Goal: Task Accomplishment & Management: Manage account settings

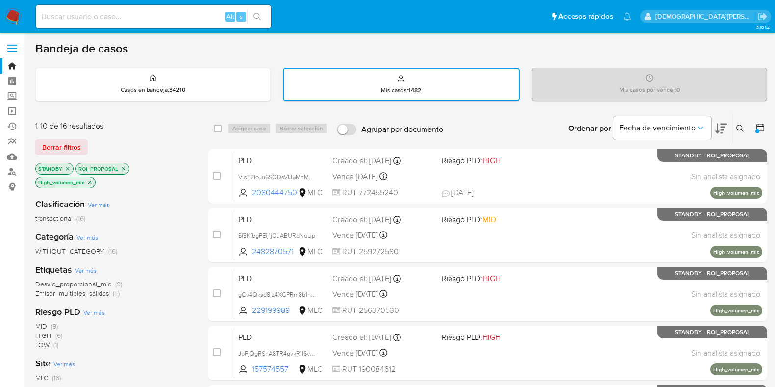
scroll to position [61, 0]
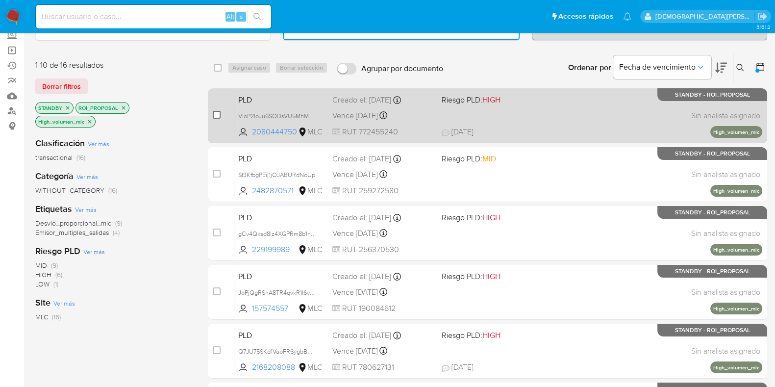
click at [218, 114] on input "checkbox" at bounding box center [217, 115] width 8 height 8
checkbox input "true"
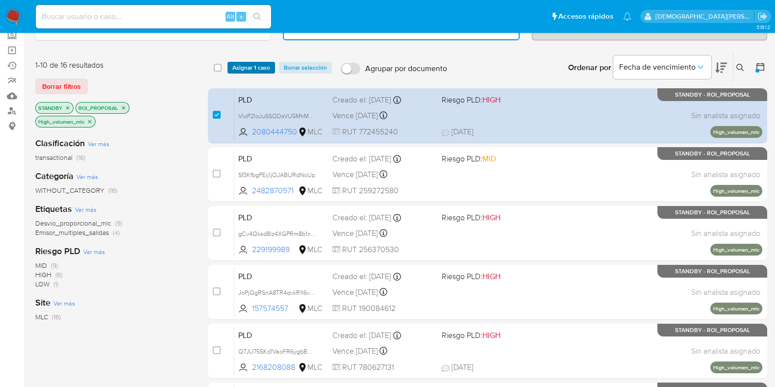
click at [249, 64] on span "Asignar 1 caso" at bounding box center [251, 68] width 38 height 10
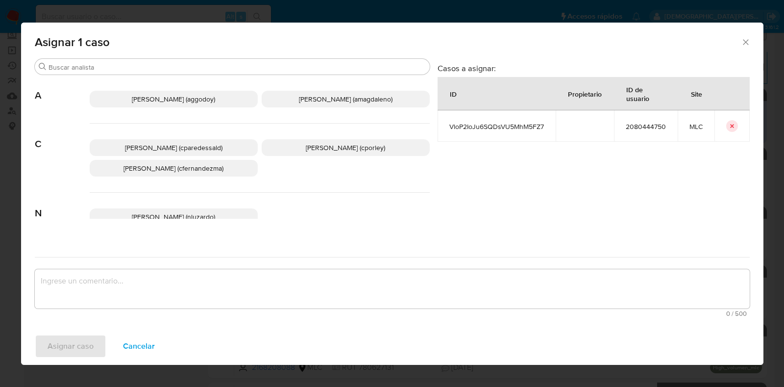
click at [316, 149] on span "Christian Porley (cporley)" at bounding box center [345, 148] width 79 height 10
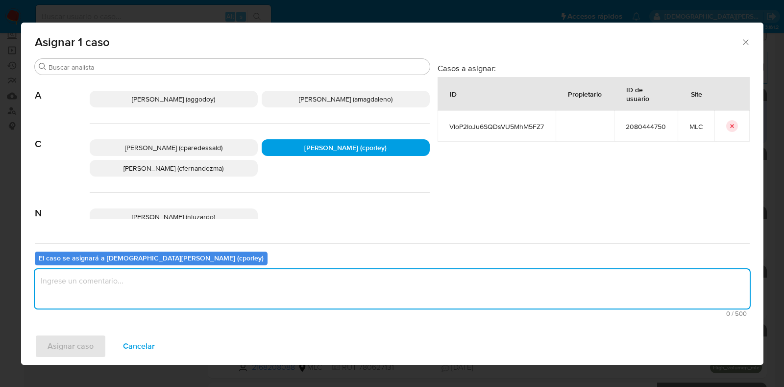
click at [271, 303] on textarea "assign-modal" at bounding box center [392, 288] width 715 height 39
type textarea "-"
click at [69, 347] on span "Asignar caso" at bounding box center [71, 346] width 46 height 22
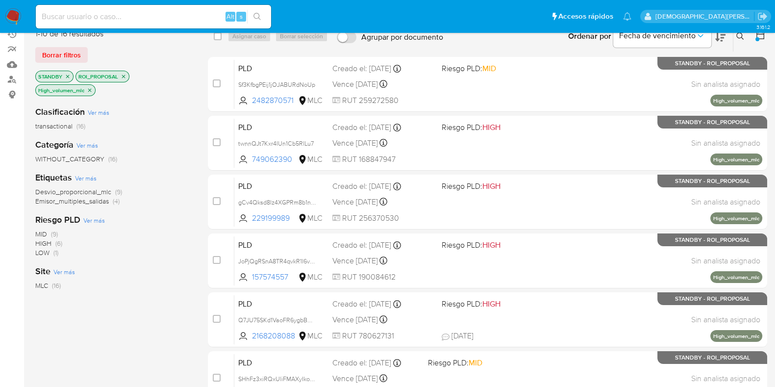
scroll to position [0, 0]
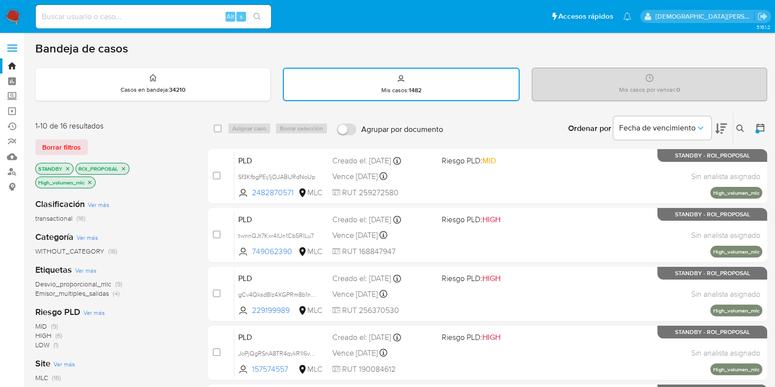
click at [89, 181] on icon "close-filter" at bounding box center [90, 182] width 6 height 6
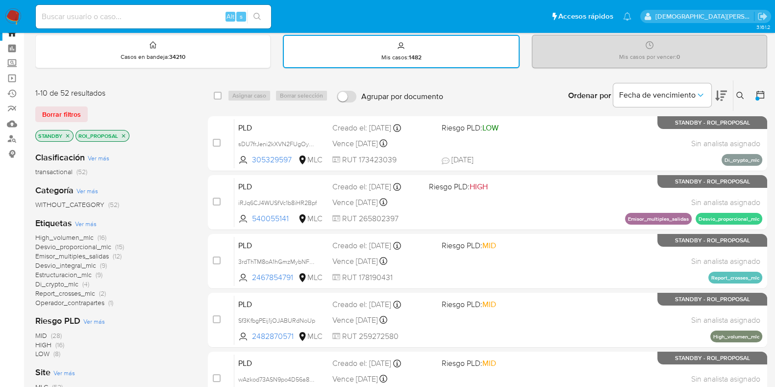
scroll to position [61, 0]
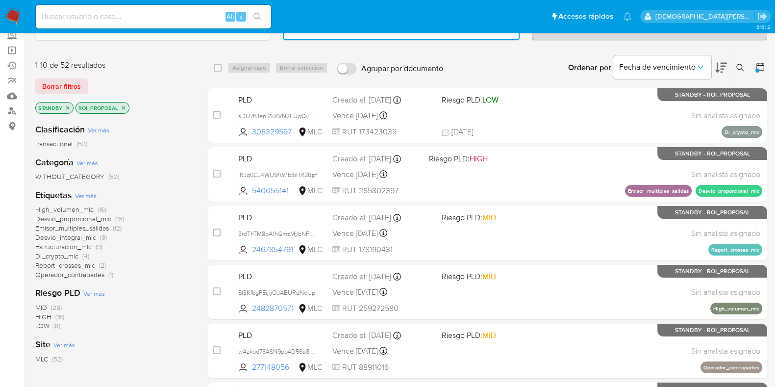
click at [758, 65] on icon at bounding box center [760, 67] width 10 height 10
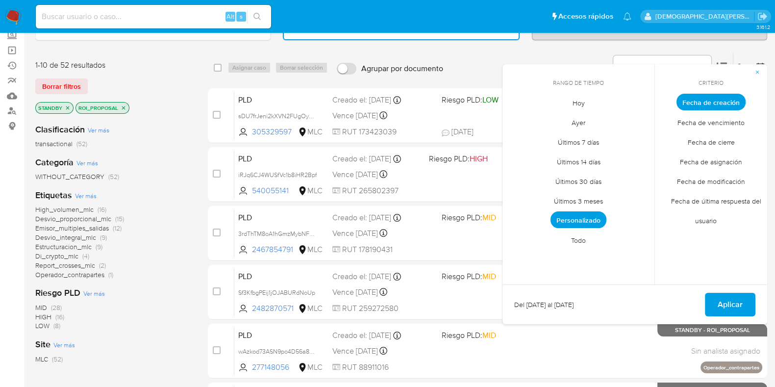
click at [703, 179] on span "Fecha de modificación" at bounding box center [710, 181] width 89 height 20
click at [576, 100] on span "Hoy" at bounding box center [578, 103] width 33 height 20
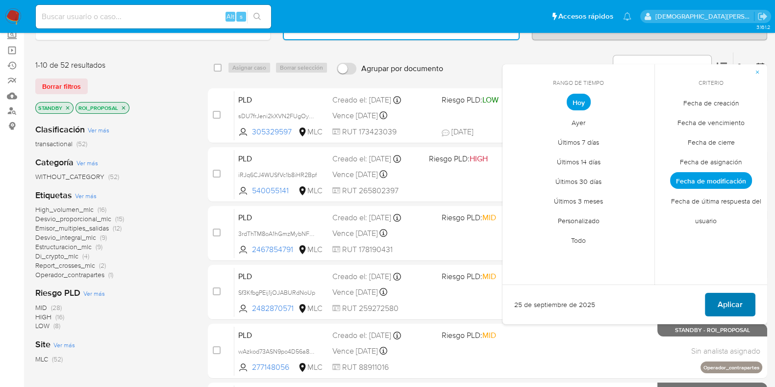
click at [736, 301] on span "Aplicar" at bounding box center [729, 305] width 25 height 22
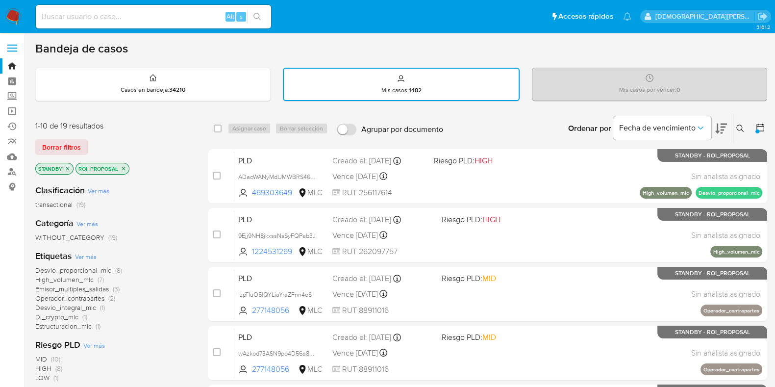
click at [764, 127] on icon at bounding box center [760, 128] width 10 height 10
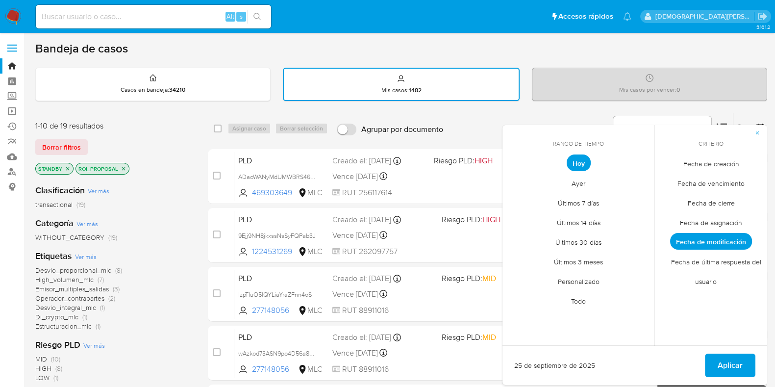
click at [576, 304] on span "Todo" at bounding box center [578, 301] width 35 height 20
click at [712, 163] on span "Fecha de creación" at bounding box center [711, 163] width 76 height 20
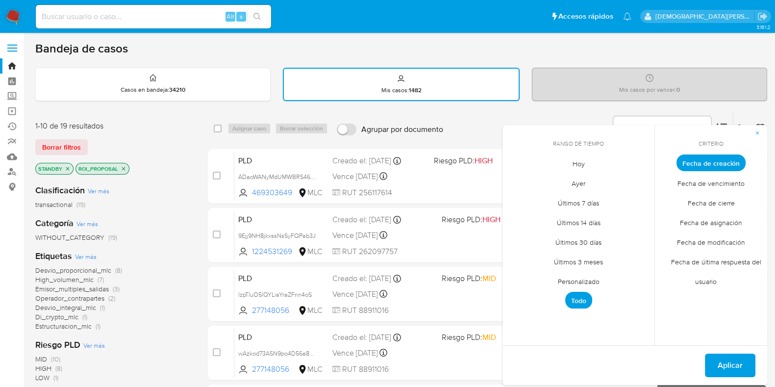
click at [570, 280] on span "Personalizado" at bounding box center [578, 281] width 62 height 20
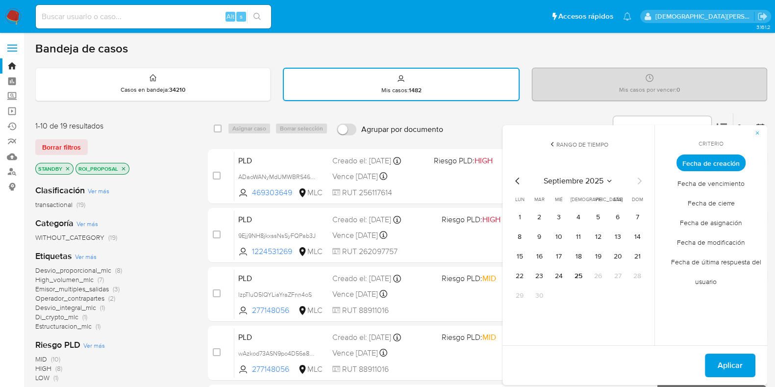
click at [517, 177] on icon "Mes anterior" at bounding box center [518, 181] width 12 height 12
click at [617, 234] on button "12" at bounding box center [618, 237] width 16 height 16
click at [719, 358] on span "Aplicar" at bounding box center [729, 365] width 25 height 22
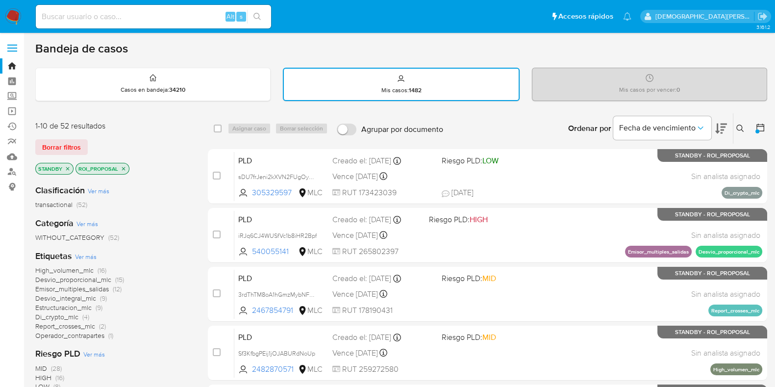
click at [123, 168] on icon "close-filter" at bounding box center [123, 168] width 3 height 3
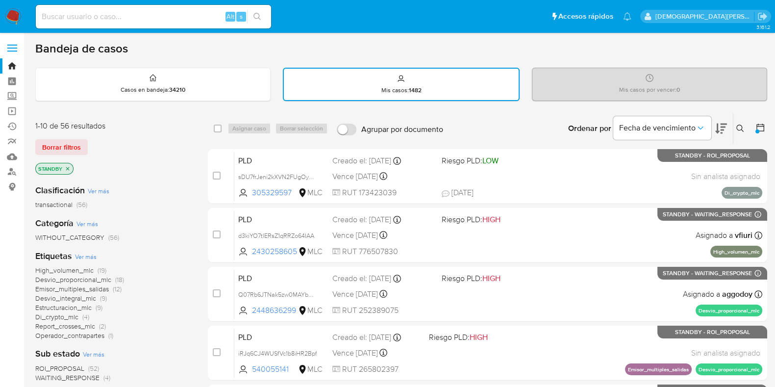
click at [71, 366] on span "ROI_PROPOSAL" at bounding box center [59, 368] width 49 height 10
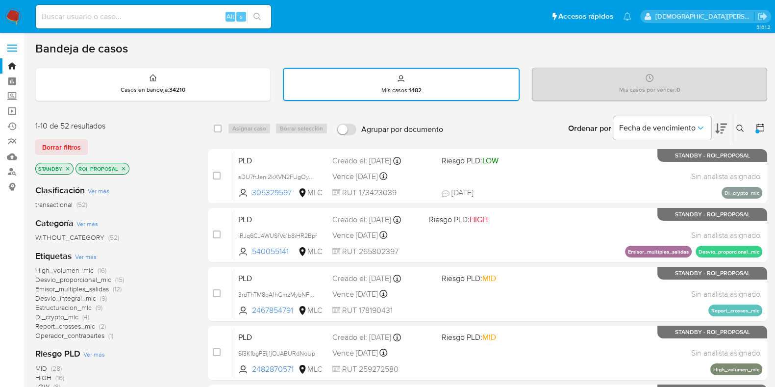
scroll to position [61, 0]
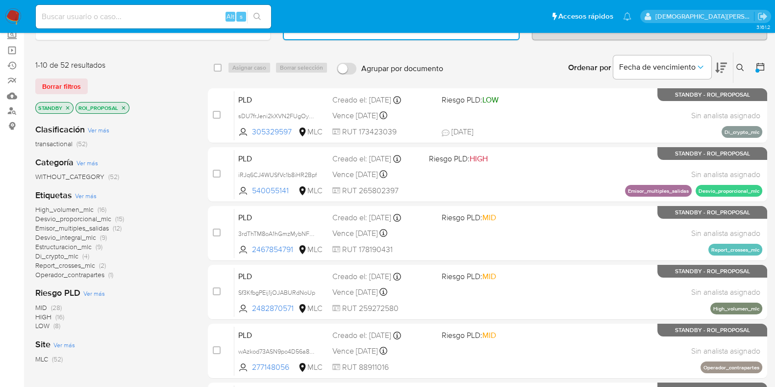
click at [74, 228] on span "Emisor_multiples_salidas" at bounding box center [72, 228] width 74 height 10
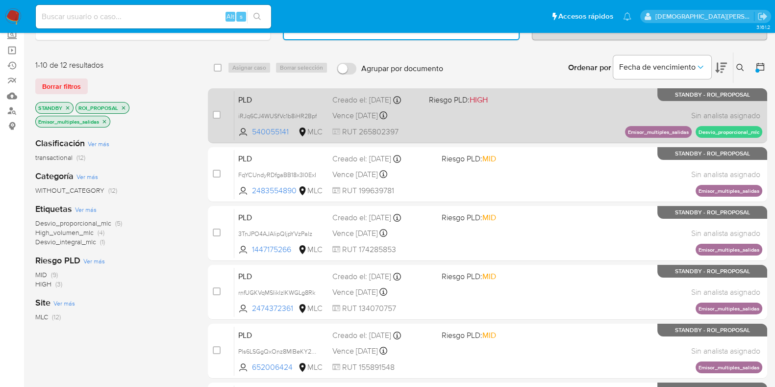
click at [462, 111] on div "PLD iRJq6CJ4WUSfVc1b8iHR2Bpf 540055141 MLC Riesgo PLD: HIGH Creado el: 12/07/20…" at bounding box center [498, 115] width 528 height 49
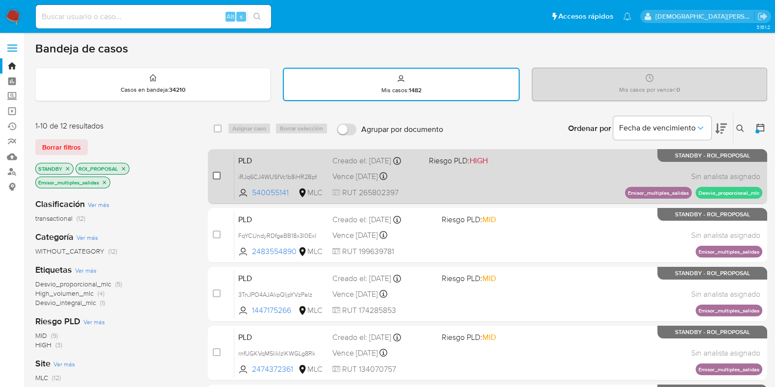
click at [219, 173] on input "checkbox" at bounding box center [217, 176] width 8 height 8
checkbox input "true"
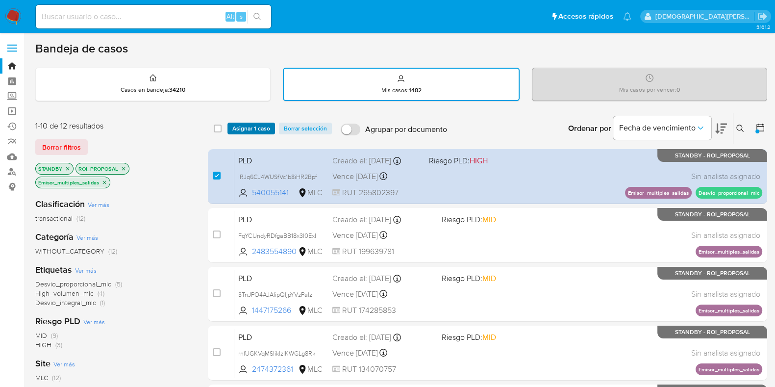
click at [249, 125] on span "Asignar 1 caso" at bounding box center [251, 128] width 38 height 10
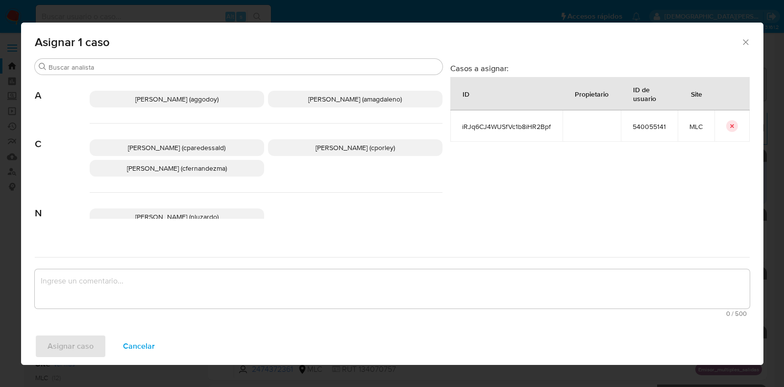
click at [340, 143] on span "Christian Porley (cporley)" at bounding box center [355, 148] width 79 height 10
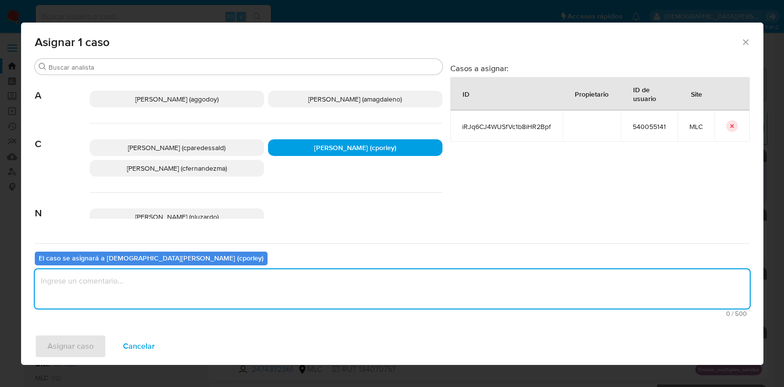
click at [229, 295] on textarea "assign-modal" at bounding box center [392, 288] width 715 height 39
type textarea "-"
click at [98, 342] on button "Asignar caso" at bounding box center [71, 346] width 72 height 24
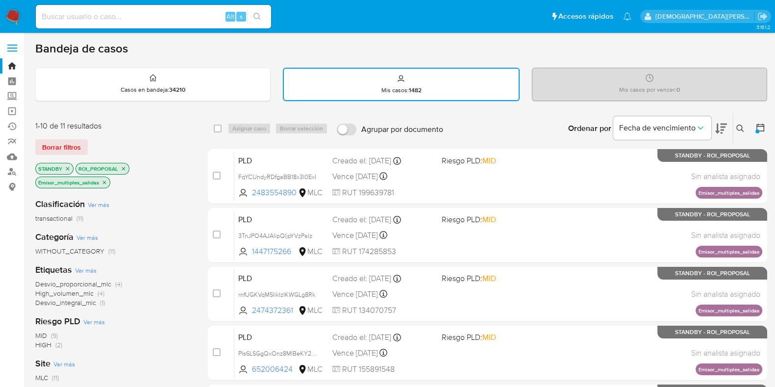
click at [105, 180] on icon "close-filter" at bounding box center [104, 181] width 3 height 3
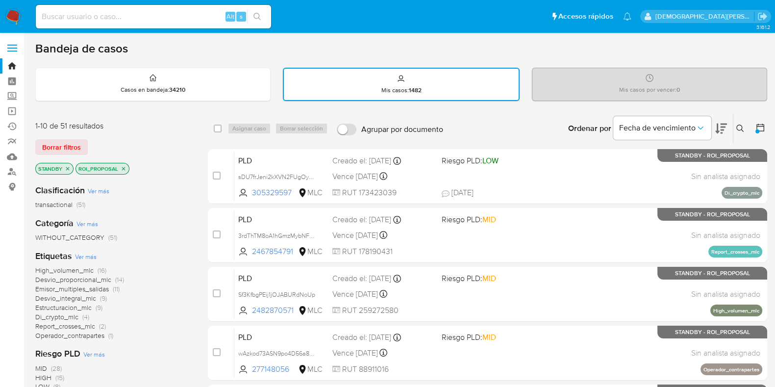
click at [124, 166] on icon "close-filter" at bounding box center [124, 169] width 6 height 6
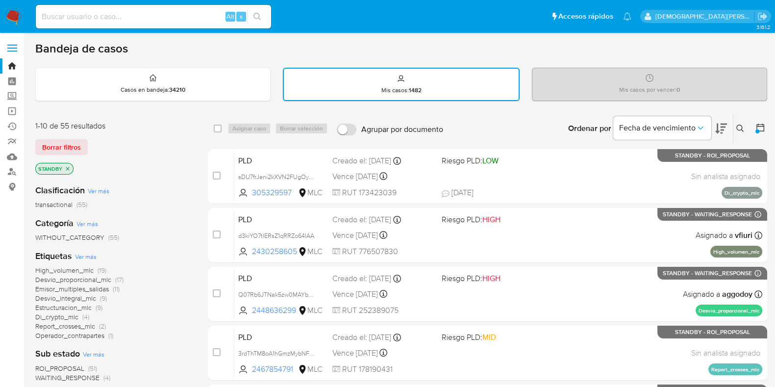
click at [67, 166] on icon "close-filter" at bounding box center [68, 169] width 6 height 6
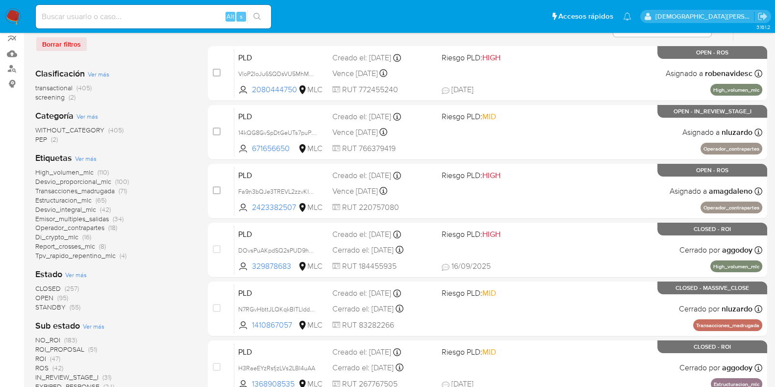
scroll to position [122, 0]
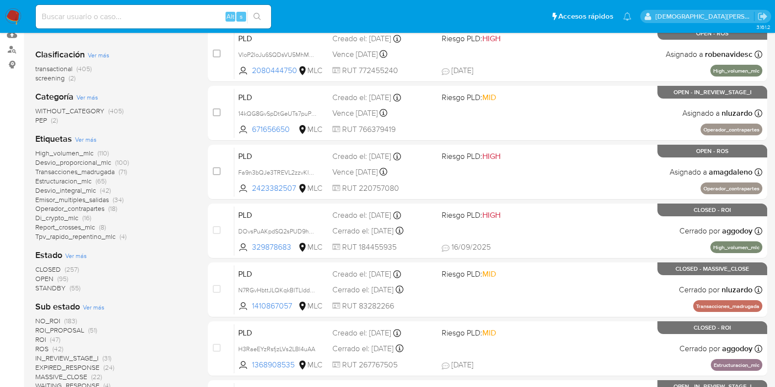
click at [83, 252] on span "Ver más" at bounding box center [76, 255] width 22 height 9
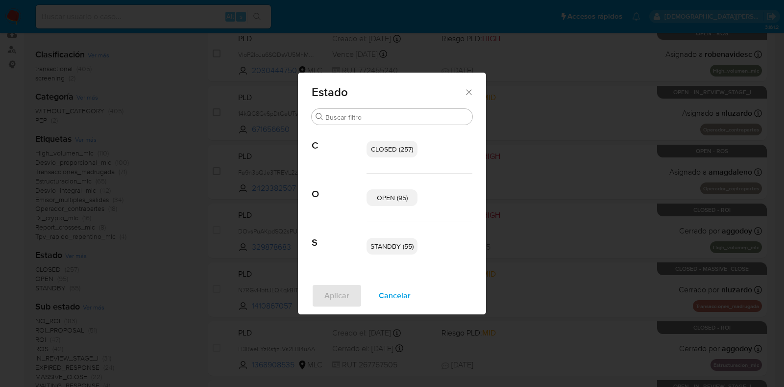
click at [385, 194] on span "OPEN (95)" at bounding box center [392, 198] width 31 height 10
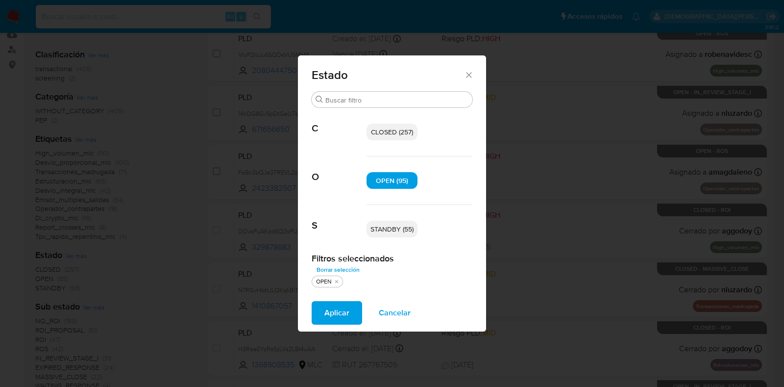
click at [395, 229] on span "STANDBY (55)" at bounding box center [391, 229] width 43 height 10
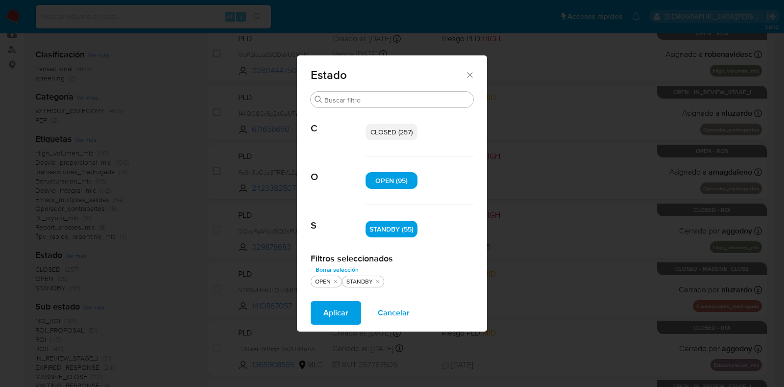
click at [337, 306] on span "Aplicar" at bounding box center [335, 313] width 25 height 22
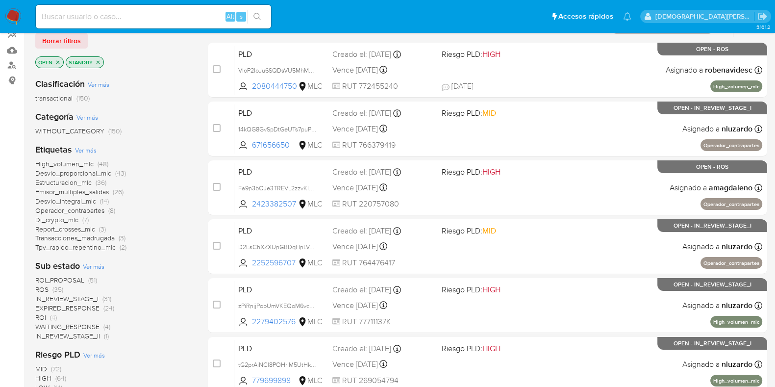
scroll to position [122, 0]
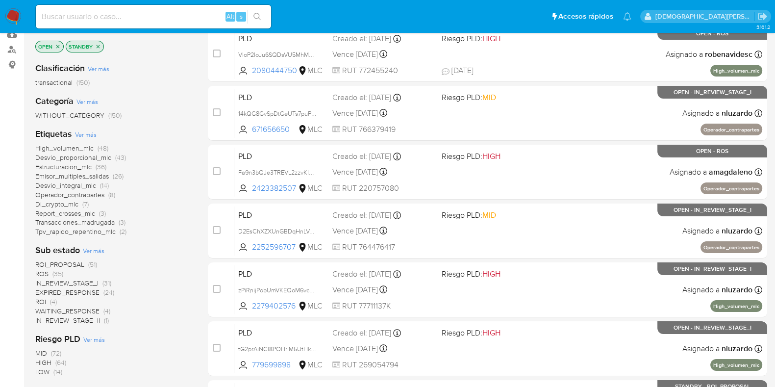
click at [41, 274] on span "ROS" at bounding box center [41, 274] width 13 height 10
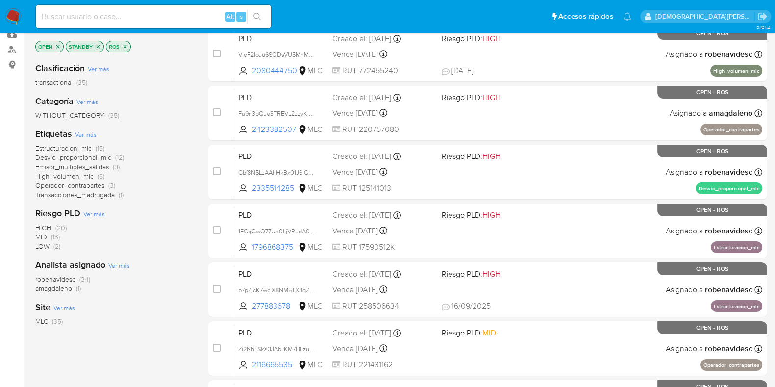
scroll to position [61, 0]
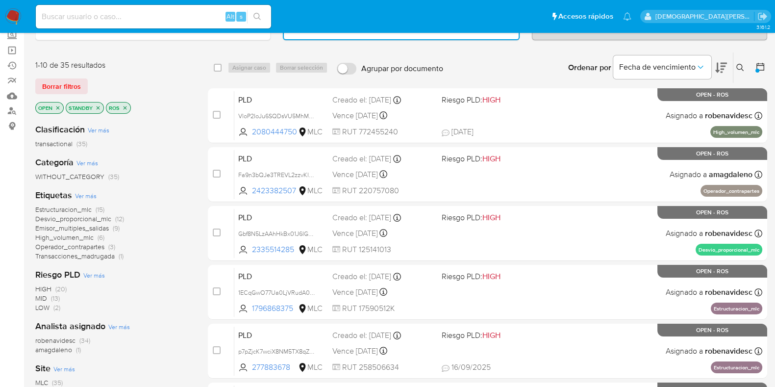
click at [125, 106] on icon "close-filter" at bounding box center [124, 107] width 3 height 3
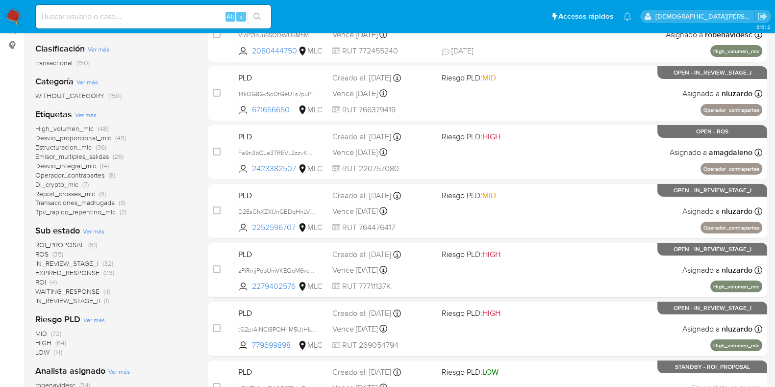
scroll to position [122, 0]
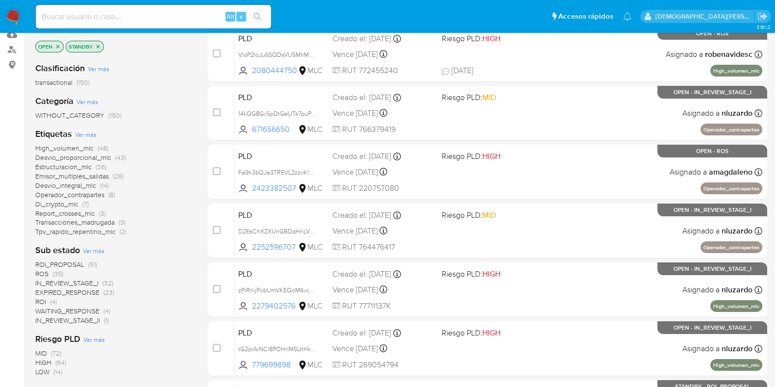
click at [100, 48] on icon "close-filter" at bounding box center [98, 47] width 6 height 6
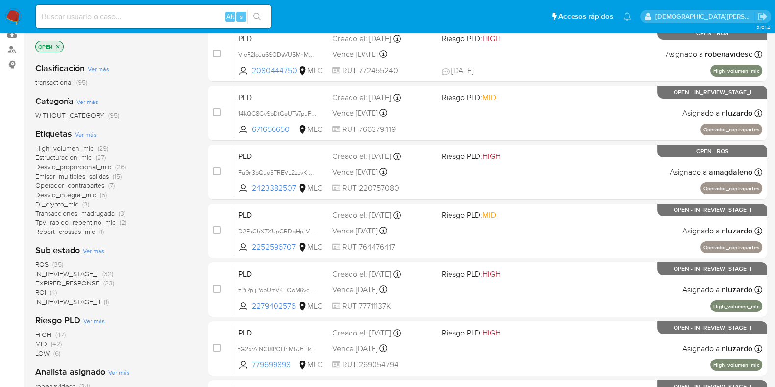
click at [55, 41] on p "OPEN" at bounding box center [49, 46] width 27 height 11
click at [59, 45] on icon "close-filter" at bounding box center [58, 47] width 6 height 6
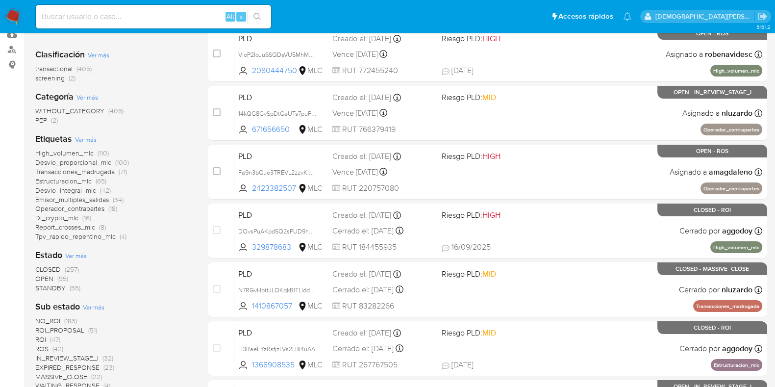
click at [52, 278] on span "OPEN" at bounding box center [44, 278] width 18 height 10
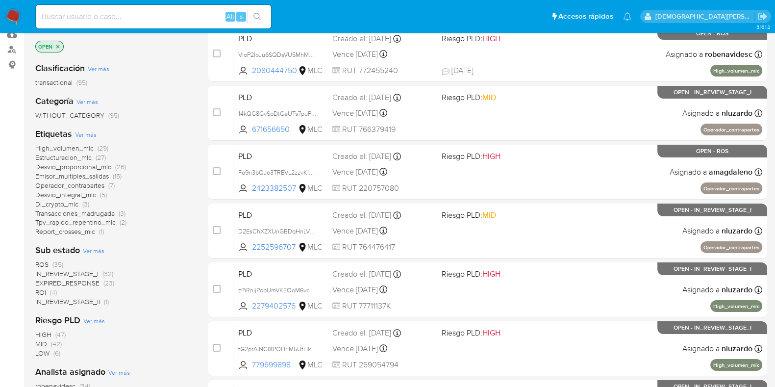
click at [58, 44] on icon "close-filter" at bounding box center [58, 47] width 6 height 6
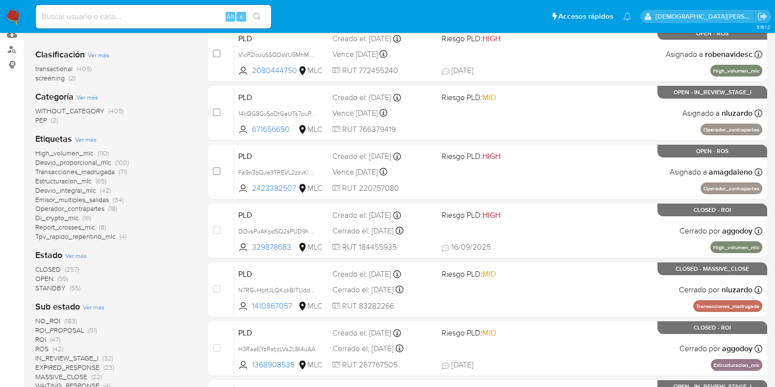
click at [58, 283] on span "STANDBY" at bounding box center [50, 288] width 30 height 10
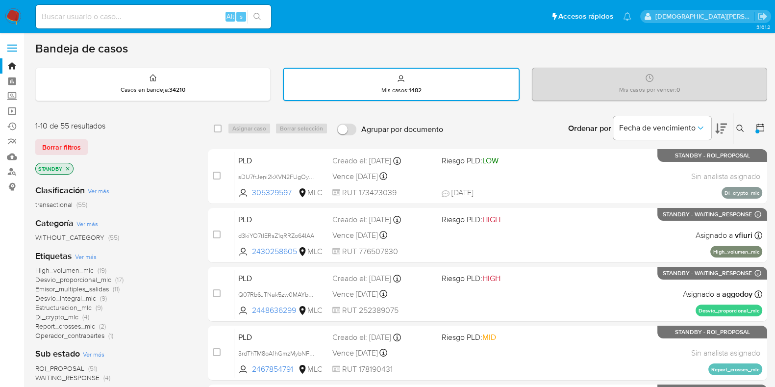
click at [68, 168] on icon "close-filter" at bounding box center [67, 168] width 3 height 3
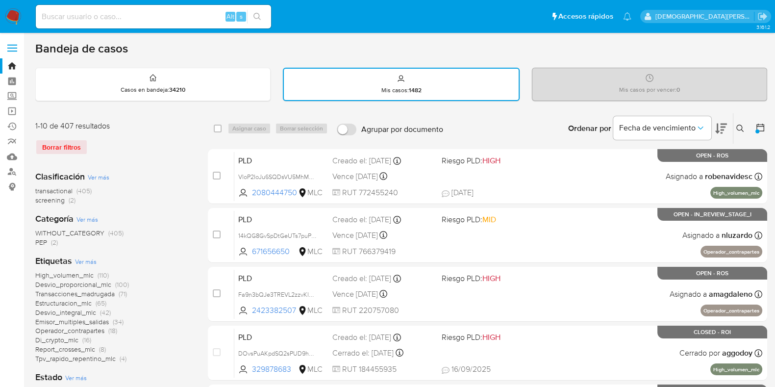
scroll to position [122, 0]
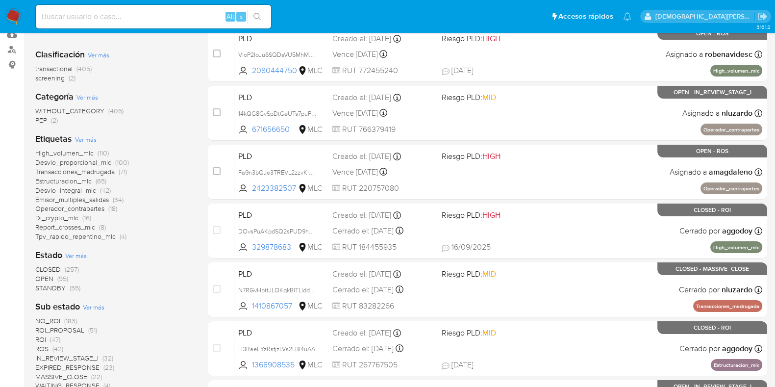
click at [49, 288] on span "STANDBY" at bounding box center [50, 288] width 30 height 10
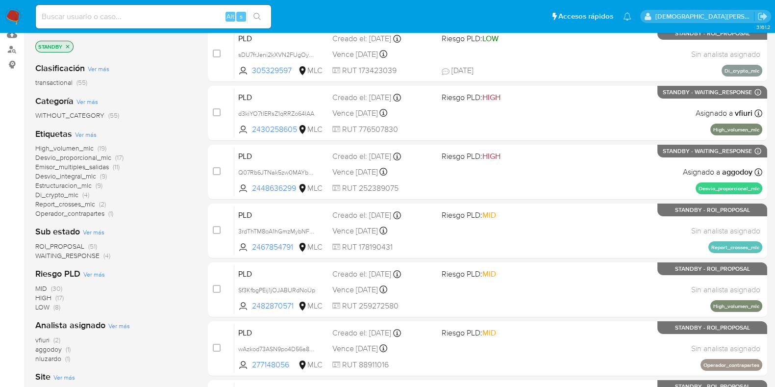
click at [77, 245] on span "ROI_PROPOSAL" at bounding box center [59, 246] width 49 height 10
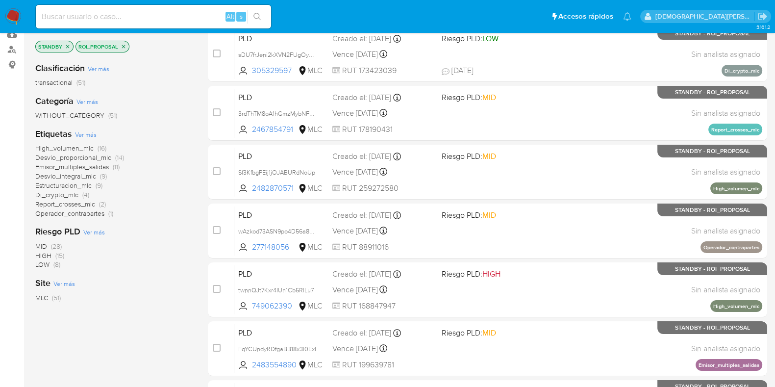
click at [86, 166] on span "Emisor_multiples_salidas" at bounding box center [72, 167] width 74 height 10
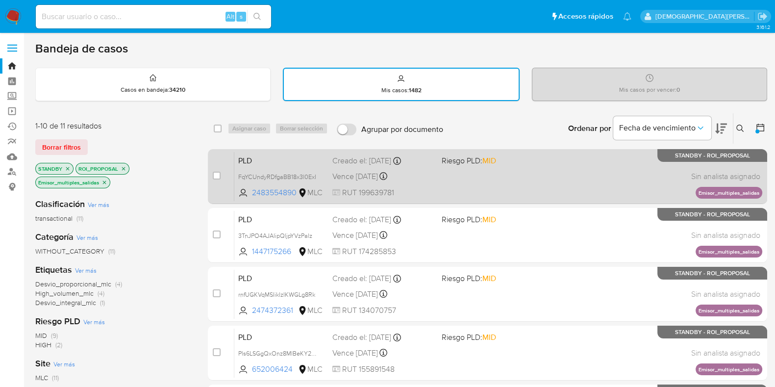
click at [503, 180] on div "PLD FqYCUndyRDfgaBB18x3l0ExI 2483554890 MLC Riesgo PLD: MID Creado el: 12/07/20…" at bounding box center [498, 175] width 528 height 49
click at [216, 172] on input "checkbox" at bounding box center [217, 176] width 8 height 8
checkbox input "true"
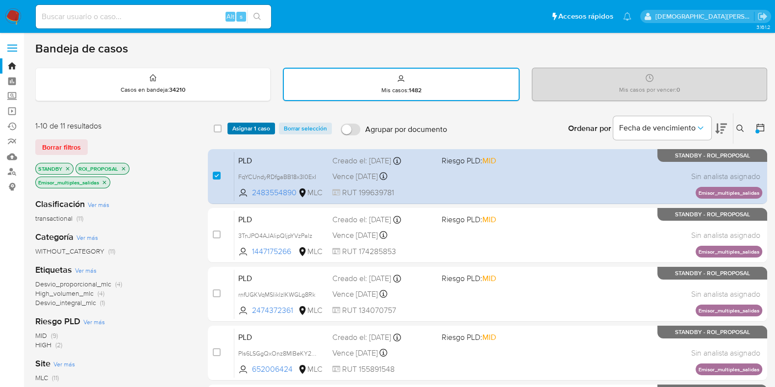
click at [250, 128] on span "Asignar 1 caso" at bounding box center [251, 128] width 38 height 10
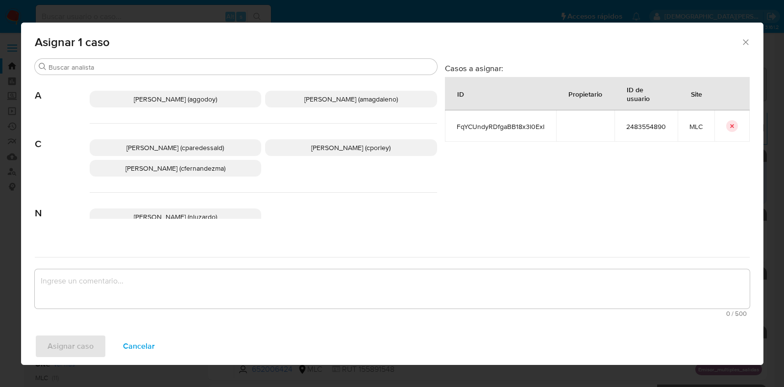
click at [331, 143] on span "Christian Porley (cporley)" at bounding box center [350, 148] width 79 height 10
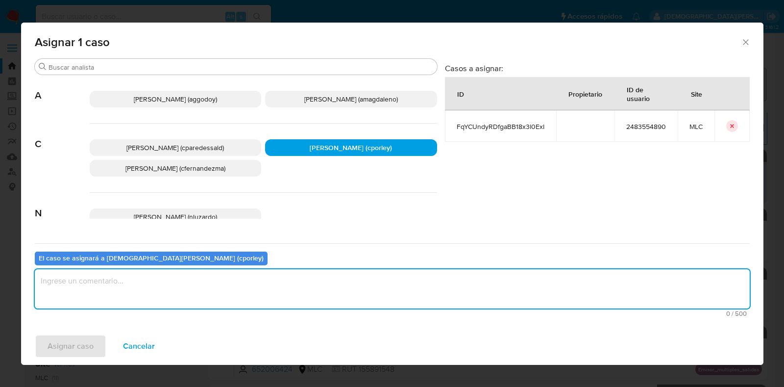
click at [268, 287] on textarea "assign-modal" at bounding box center [392, 288] width 715 height 39
type textarea "-"
click at [91, 339] on span "Asignar caso" at bounding box center [71, 346] width 46 height 22
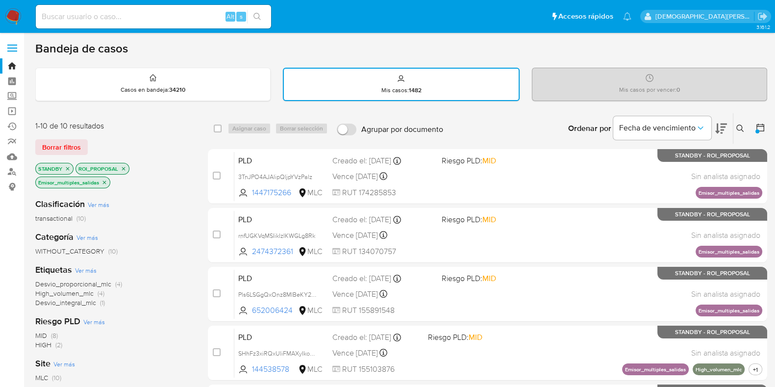
click at [105, 181] on icon "close-filter" at bounding box center [104, 181] width 3 height 3
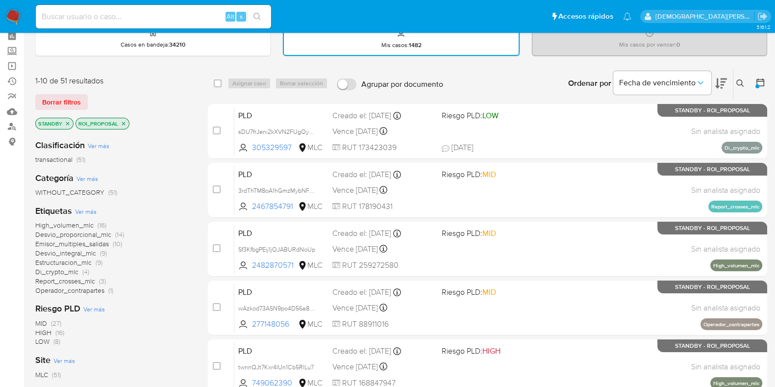
scroll to position [61, 0]
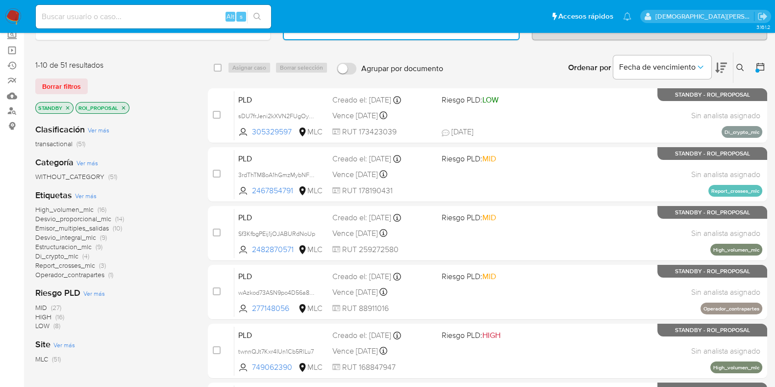
click at [125, 106] on icon "close-filter" at bounding box center [124, 108] width 6 height 6
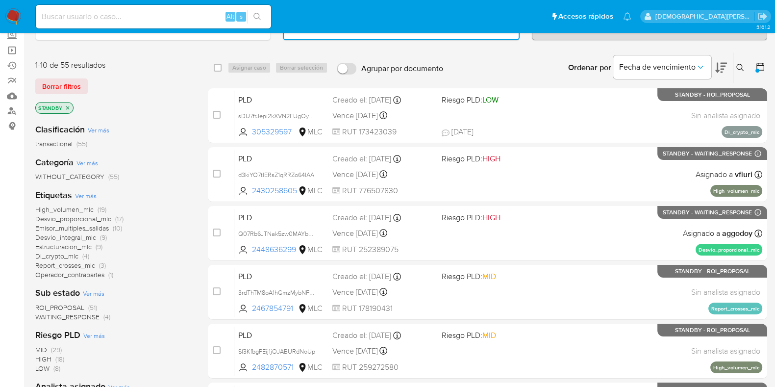
click at [69, 106] on icon "close-filter" at bounding box center [68, 108] width 6 height 6
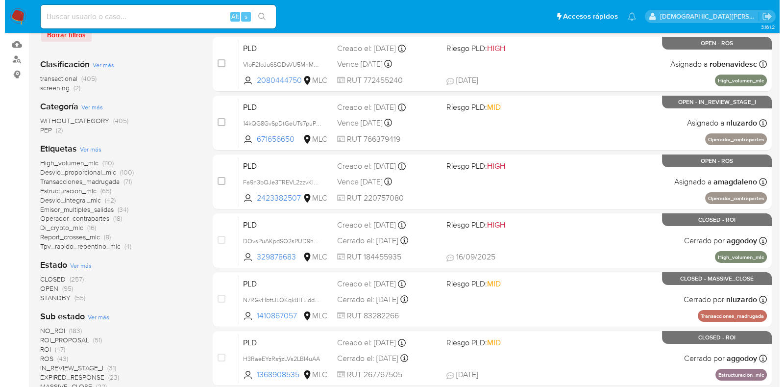
scroll to position [184, 0]
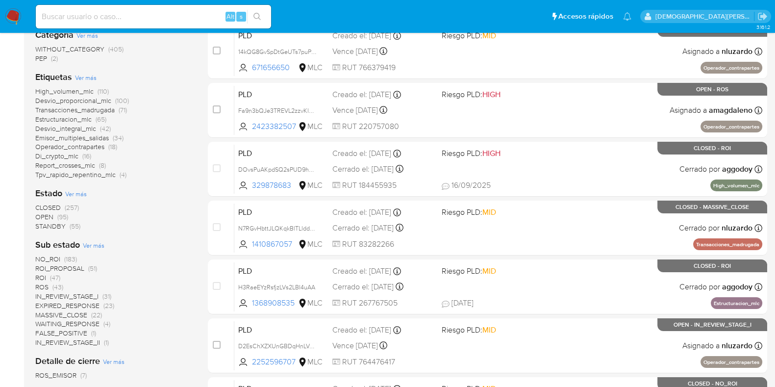
click at [74, 196] on span "Ver más" at bounding box center [76, 193] width 22 height 9
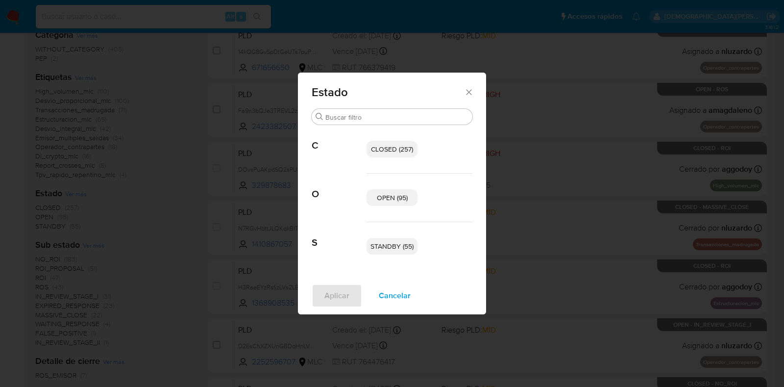
click at [382, 153] on span "CLOSED (257)" at bounding box center [392, 149] width 42 height 10
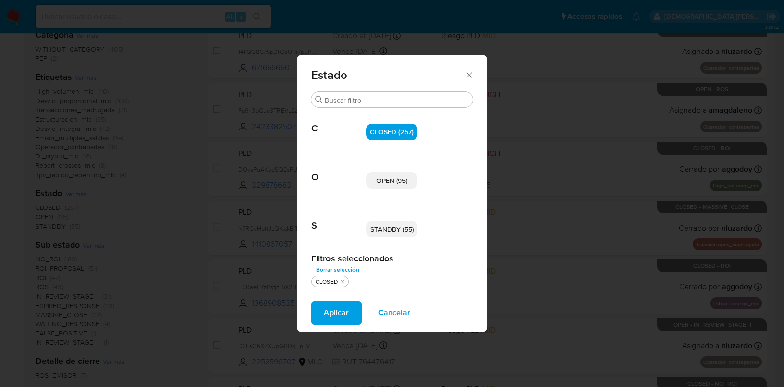
click at [382, 180] on span "OPEN (95)" at bounding box center [391, 180] width 31 height 10
click at [328, 308] on span "Aplicar" at bounding box center [336, 313] width 25 height 22
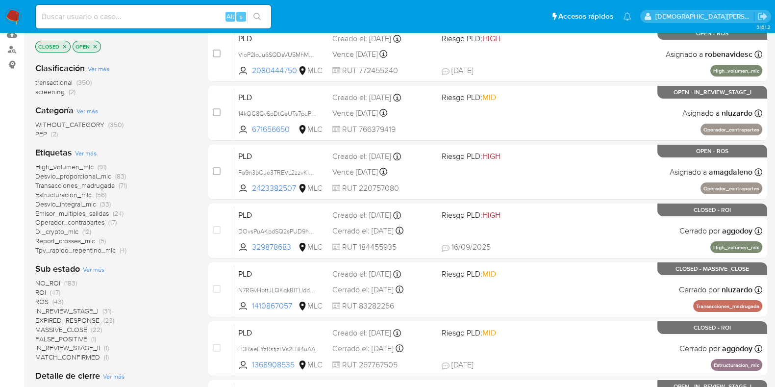
scroll to position [61, 0]
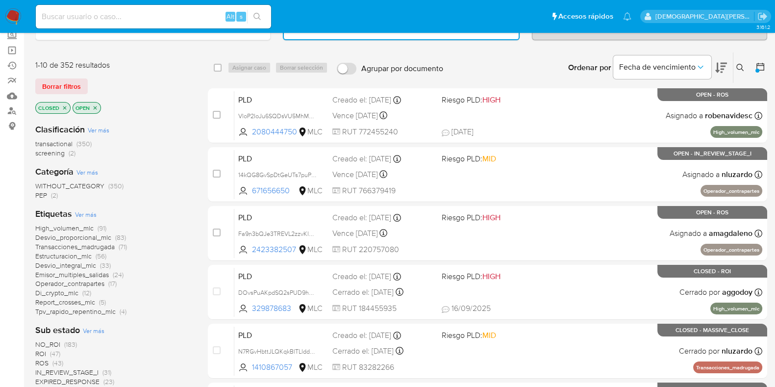
click at [95, 107] on icon "close-filter" at bounding box center [95, 108] width 6 height 6
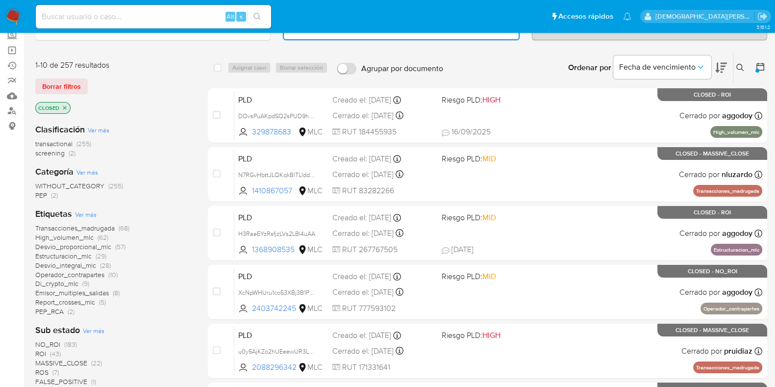
click at [62, 106] on icon "close-filter" at bounding box center [65, 108] width 6 height 6
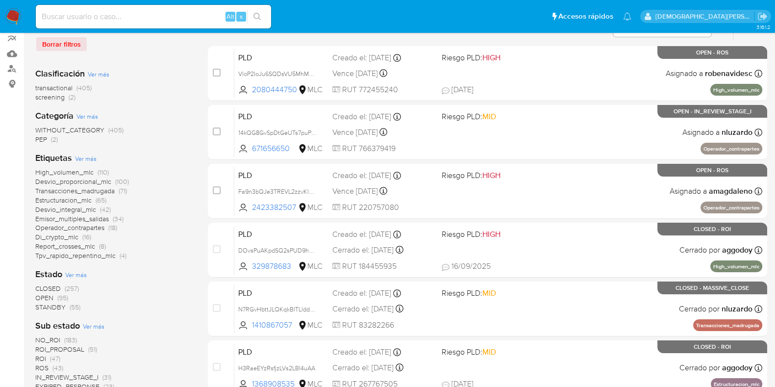
scroll to position [122, 0]
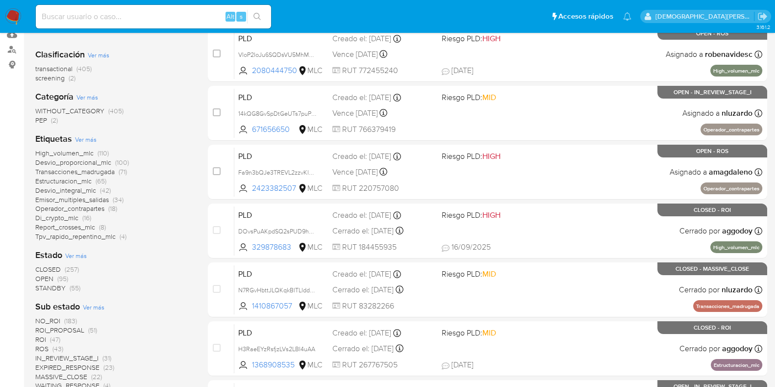
click at [78, 254] on span "Ver más" at bounding box center [76, 255] width 22 height 9
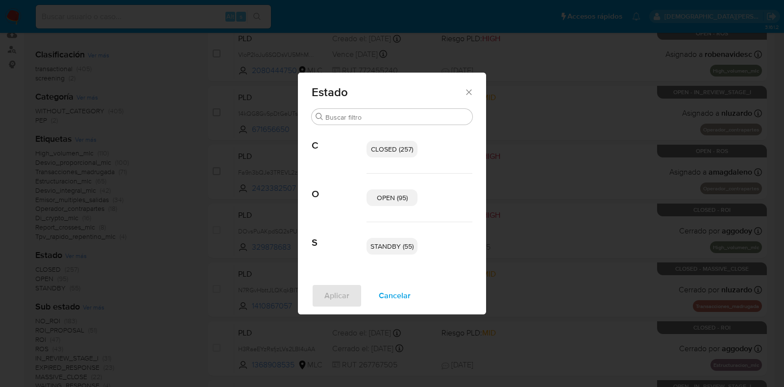
click at [399, 202] on span "OPEN (95)" at bounding box center [392, 198] width 31 height 10
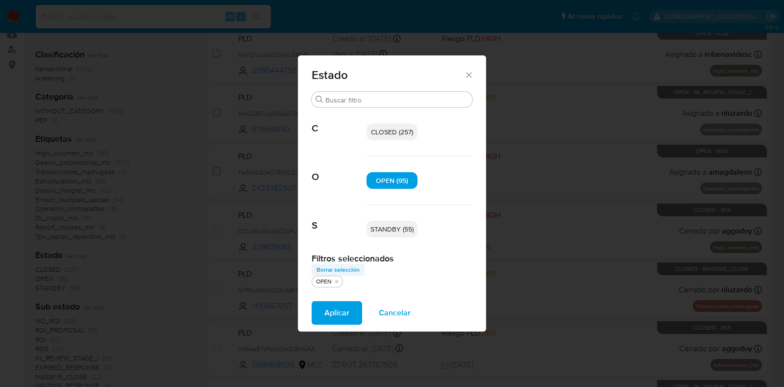
drag, startPoint x: 389, startPoint y: 229, endPoint x: 354, endPoint y: 273, distance: 55.8
click at [387, 229] on span "STANDBY (55)" at bounding box center [391, 229] width 43 height 10
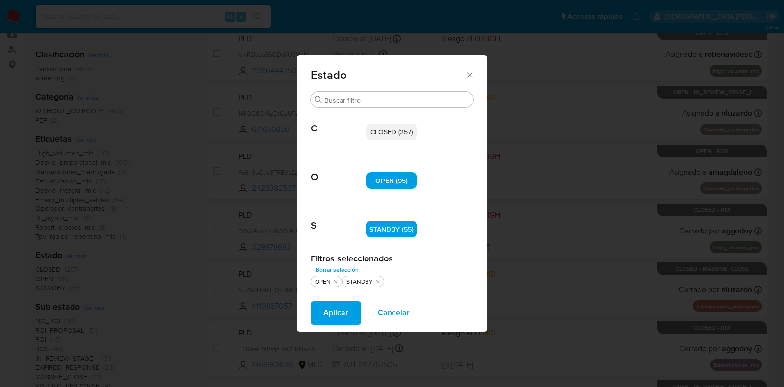
click at [338, 309] on span "Aplicar" at bounding box center [335, 313] width 25 height 22
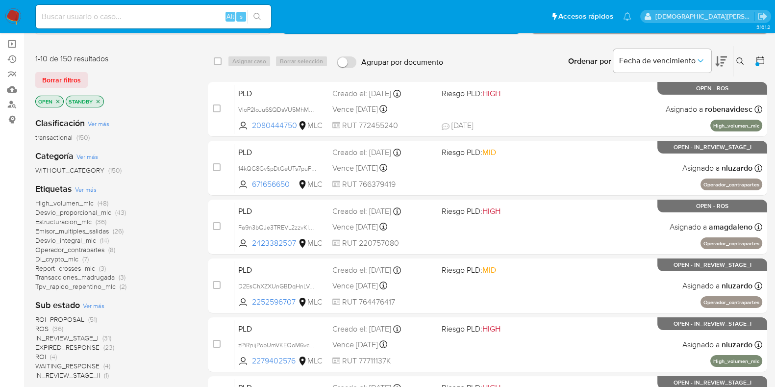
scroll to position [184, 0]
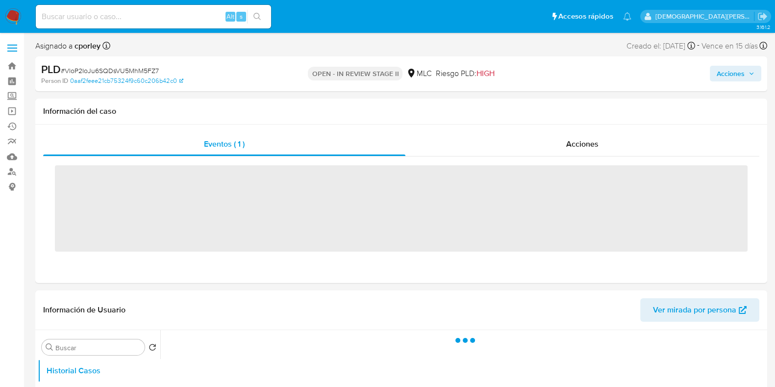
click at [719, 79] on span "Acciones" at bounding box center [730, 74] width 28 height 16
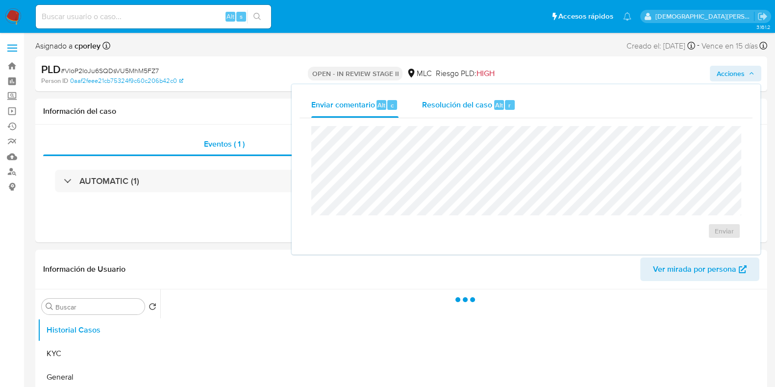
select select "10"
drag, startPoint x: 447, startPoint y: 105, endPoint x: 448, endPoint y: 124, distance: 18.6
click at [448, 108] on span "Resolución del caso" at bounding box center [457, 104] width 70 height 11
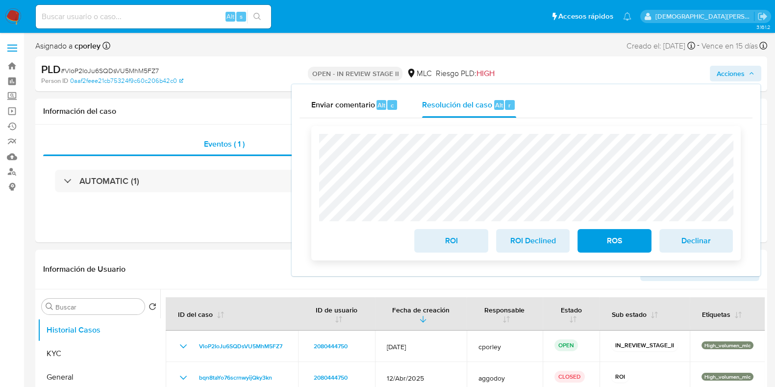
click at [609, 241] on span "ROS" at bounding box center [614, 241] width 48 height 22
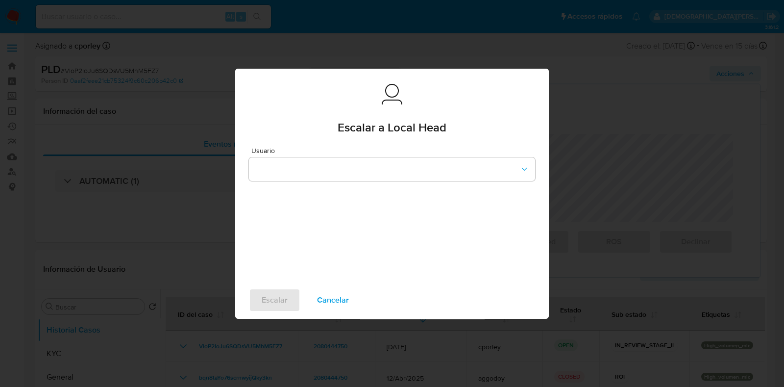
click at [336, 307] on span "Cancelar" at bounding box center [333, 300] width 32 height 22
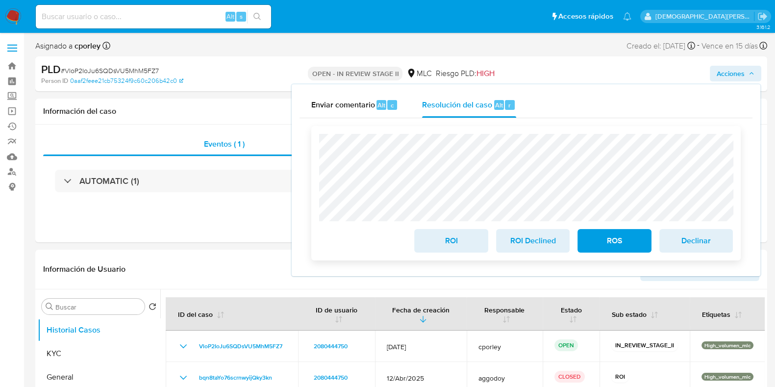
click at [630, 241] on span "ROS" at bounding box center [614, 241] width 48 height 22
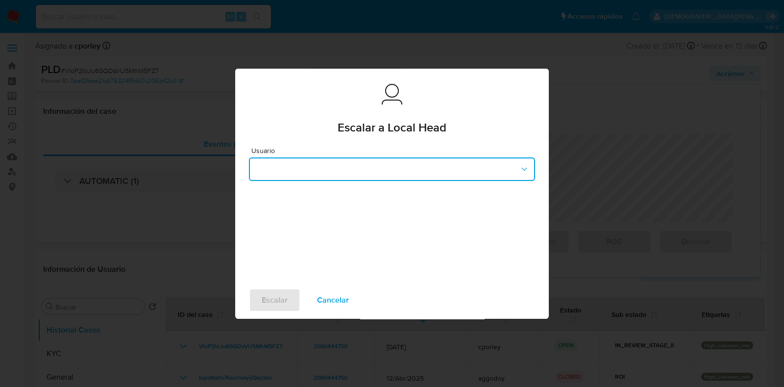
click at [312, 172] on button "button" at bounding box center [392, 169] width 286 height 24
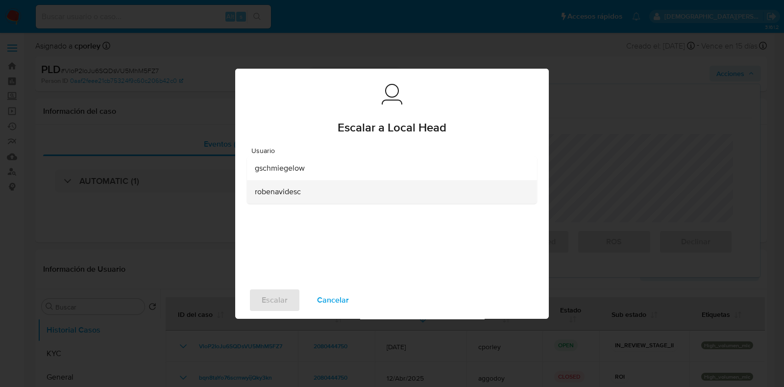
click at [292, 192] on span "robenavidesc" at bounding box center [278, 192] width 46 height 10
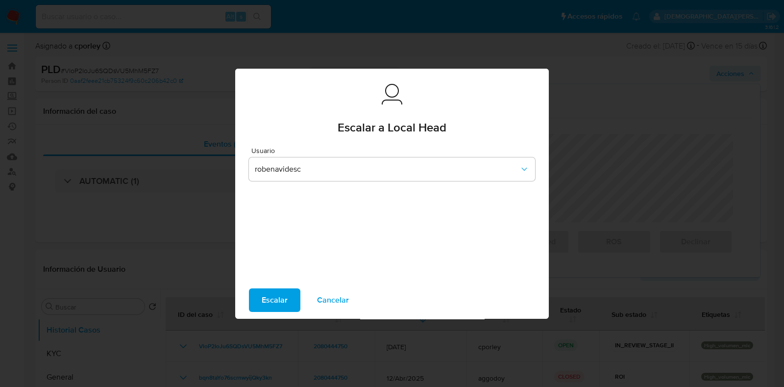
click at [279, 300] on span "Escalar" at bounding box center [275, 300] width 26 height 22
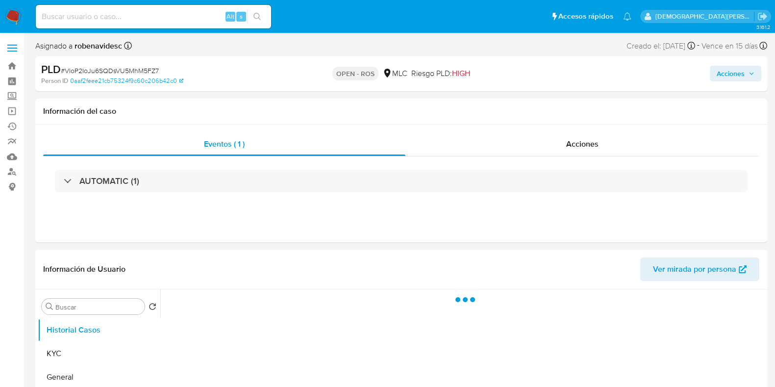
select select "10"
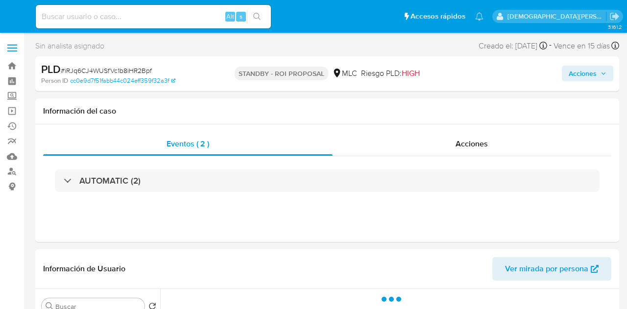
select select "10"
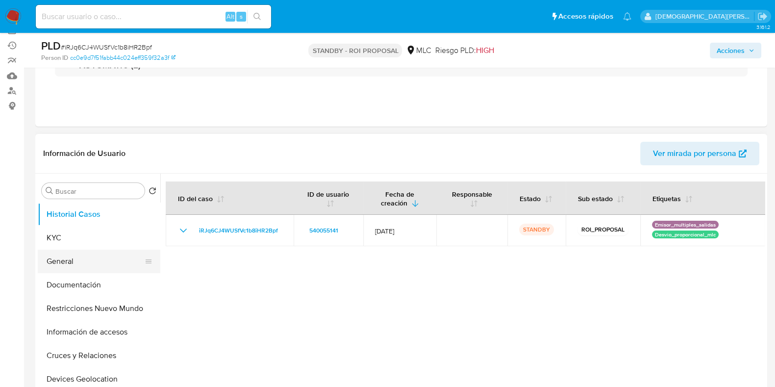
scroll to position [122, 0]
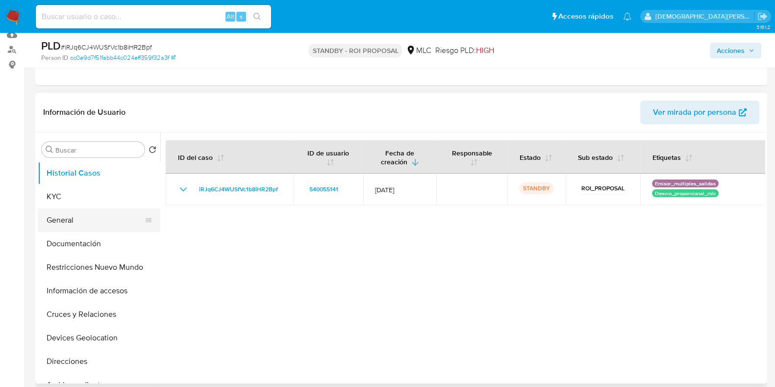
click at [69, 221] on button "General" at bounding box center [95, 220] width 115 height 24
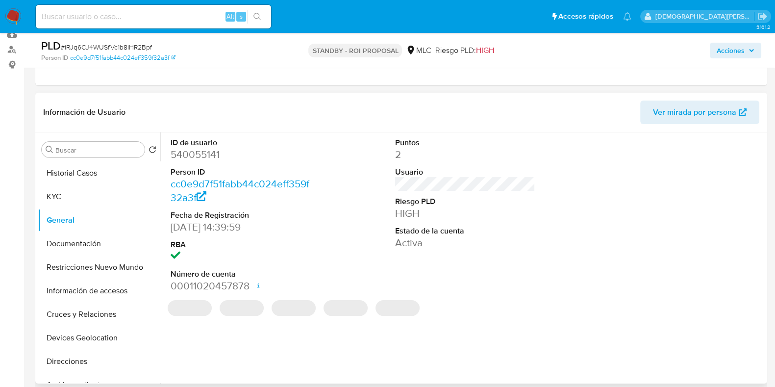
click at [196, 156] on dd "540055141" at bounding box center [241, 155] width 140 height 14
copy dd "540055141"
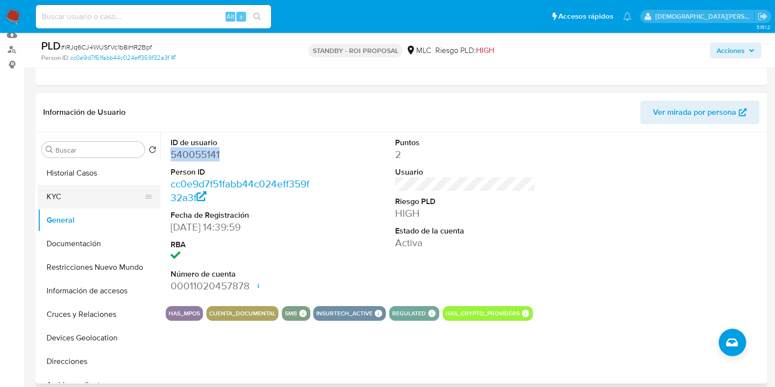
click at [55, 204] on button "KYC" at bounding box center [95, 197] width 115 height 24
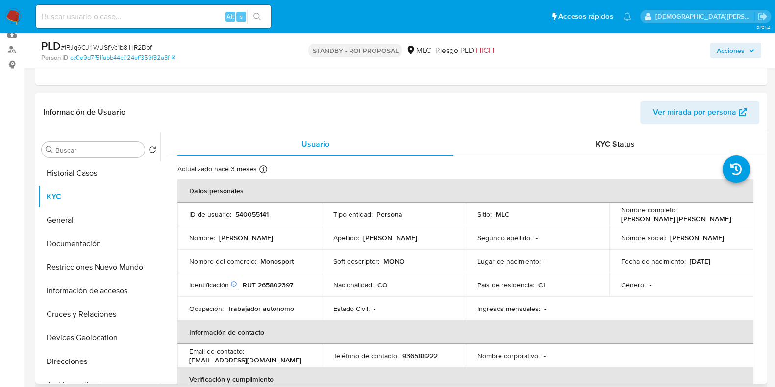
click at [270, 286] on p "RUT 265802397" at bounding box center [268, 284] width 50 height 9
copy p "265802397"
drag, startPoint x: 709, startPoint y: 222, endPoint x: 642, endPoint y: 216, distance: 66.9
click at [616, 221] on td "Nombre completo : Victor Hugo Vargas Ibañez" at bounding box center [681, 214] width 144 height 24
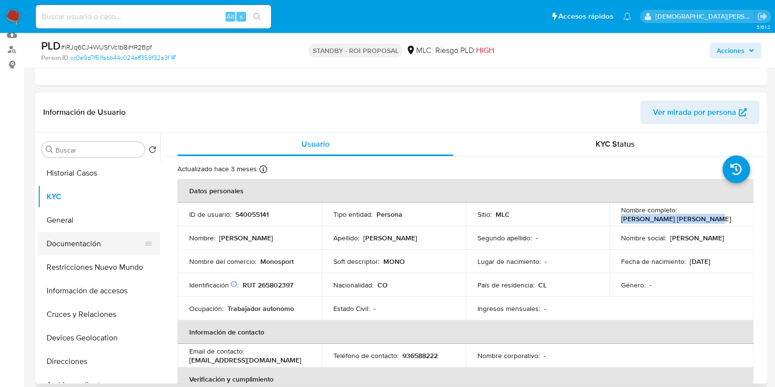
click at [88, 241] on button "Documentación" at bounding box center [95, 244] width 115 height 24
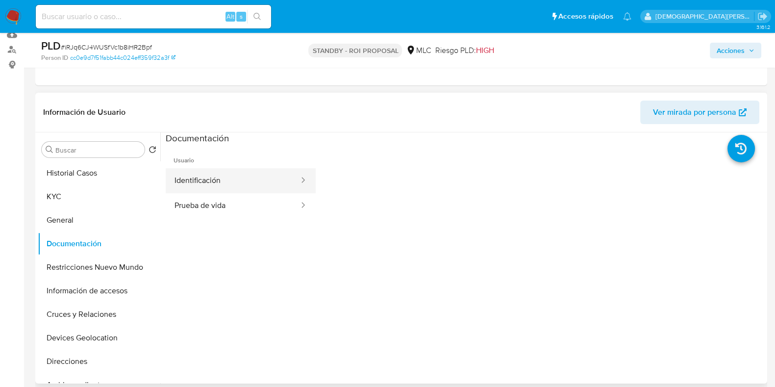
click at [228, 187] on button "Identificación" at bounding box center [233, 180] width 134 height 25
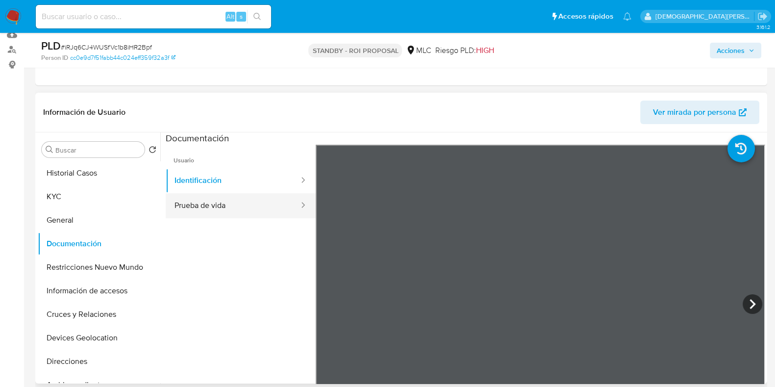
click at [207, 202] on button "Prueba de vida" at bounding box center [233, 205] width 134 height 25
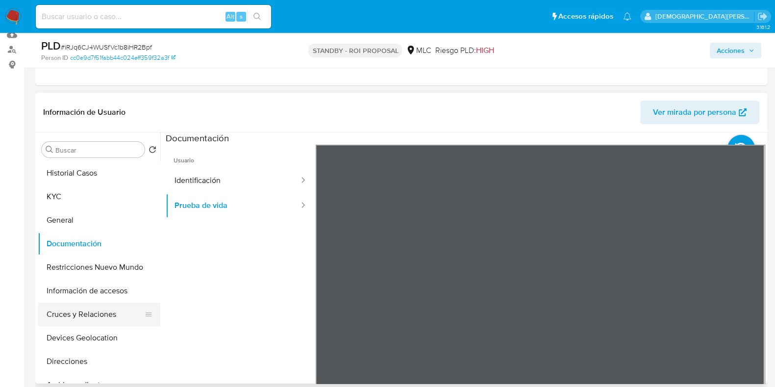
click at [96, 309] on button "Cruces y Relaciones" at bounding box center [95, 314] width 115 height 24
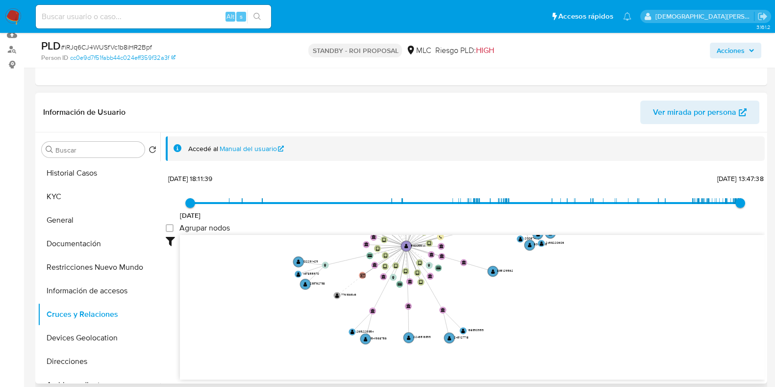
drag, startPoint x: 331, startPoint y: 271, endPoint x: 349, endPoint y: 213, distance: 61.1
click at [349, 213] on div "21/6/2021 21/6/2021, 18:11:39 17/9/2025, 13:47:38 Agrupar nodos Filtros Confian…" at bounding box center [465, 293] width 599 height 244
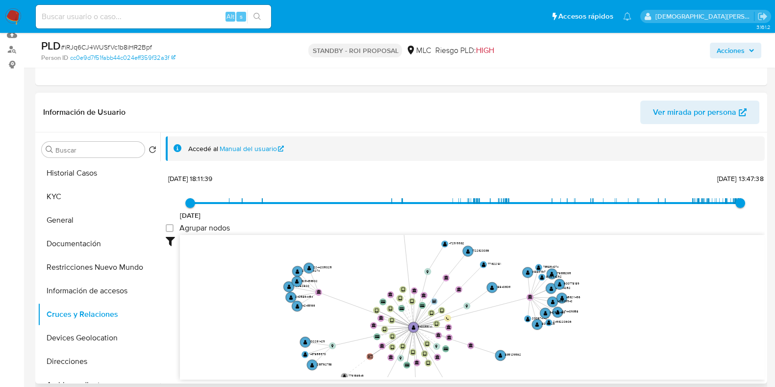
drag, startPoint x: 280, startPoint y: 266, endPoint x: 289, endPoint y: 324, distance: 59.4
click at [287, 309] on icon "device-66fa23a29115f20cac8fb4f9  user-540055141  540055141 device-66ceb1d13ab…" at bounding box center [472, 306] width 585 height 142
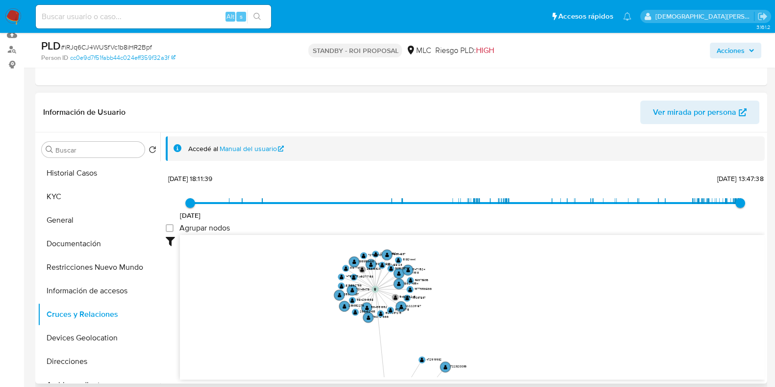
drag, startPoint x: 290, startPoint y: 277, endPoint x: 174, endPoint y: 255, distance: 117.3
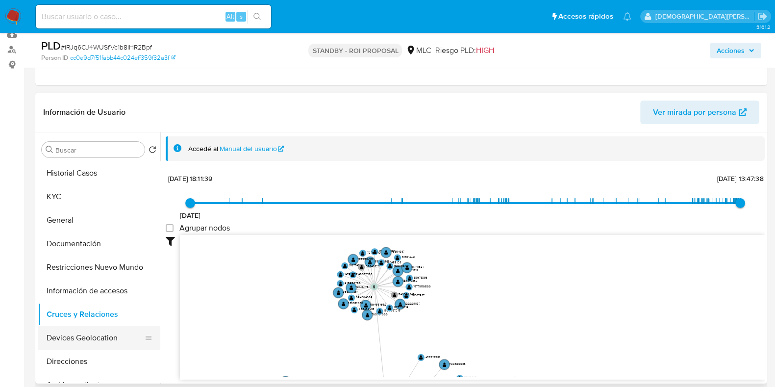
click at [64, 309] on button "Devices Geolocation" at bounding box center [95, 338] width 115 height 24
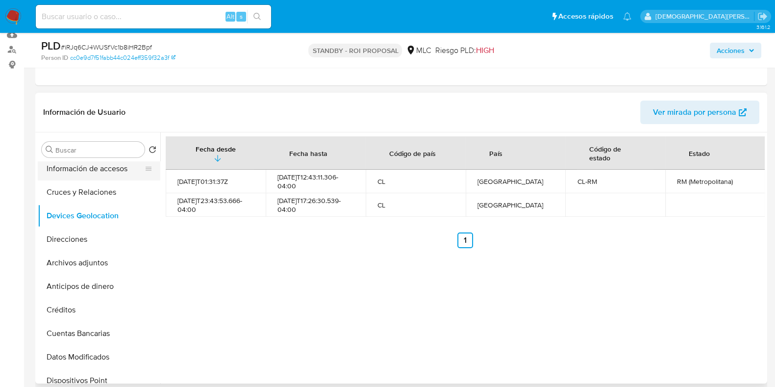
click at [108, 170] on button "Información de accesos" at bounding box center [95, 169] width 115 height 24
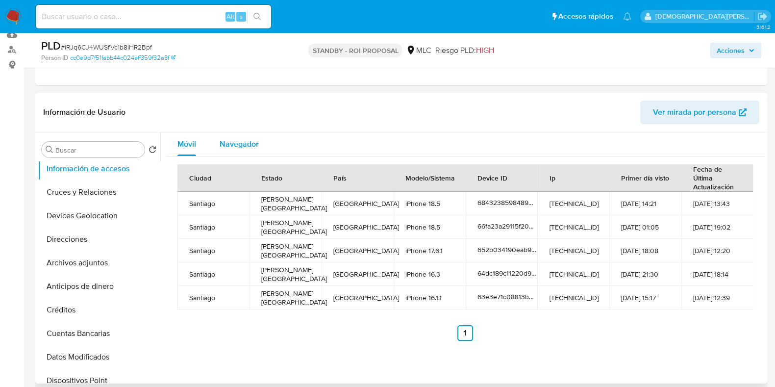
click at [245, 144] on span "Navegador" at bounding box center [239, 143] width 39 height 11
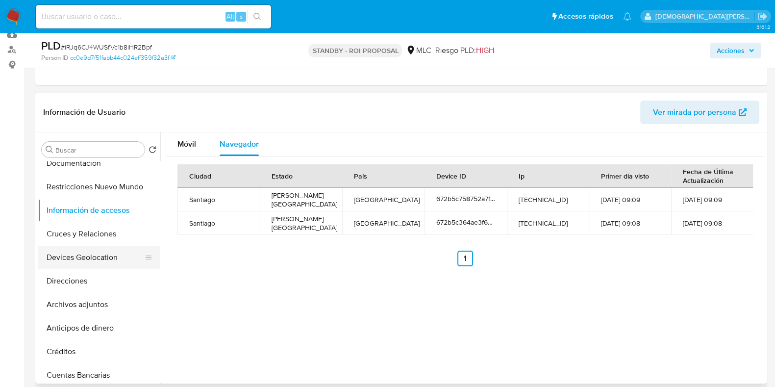
scroll to position [61, 0]
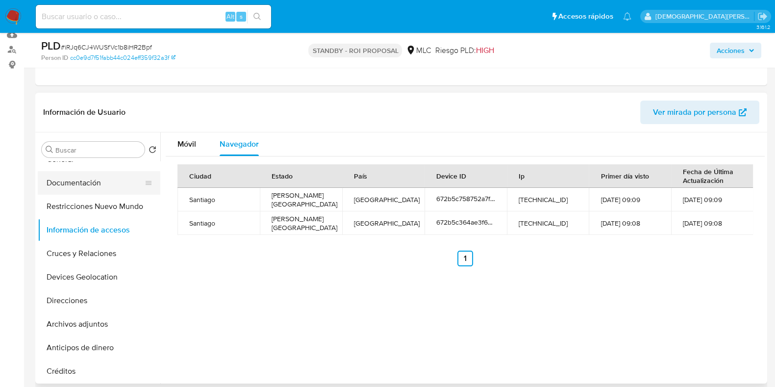
click at [109, 190] on button "Documentación" at bounding box center [95, 183] width 115 height 24
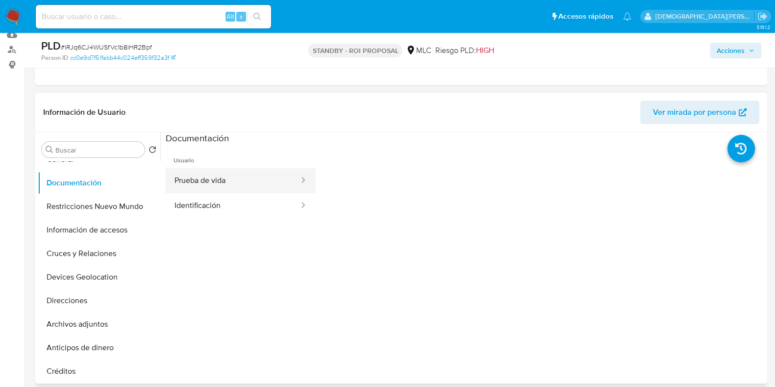
click at [251, 178] on button "Prueba de vida" at bounding box center [233, 180] width 134 height 25
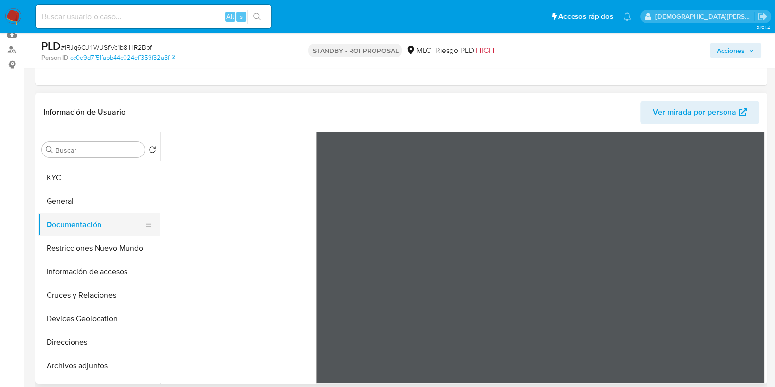
scroll to position [0, 0]
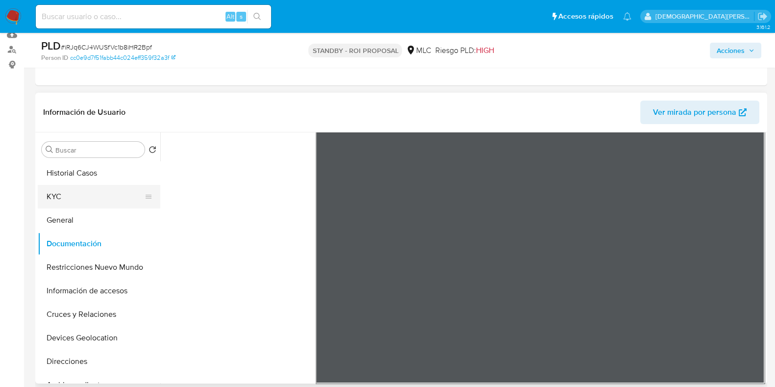
click at [91, 200] on button "KYC" at bounding box center [95, 197] width 115 height 24
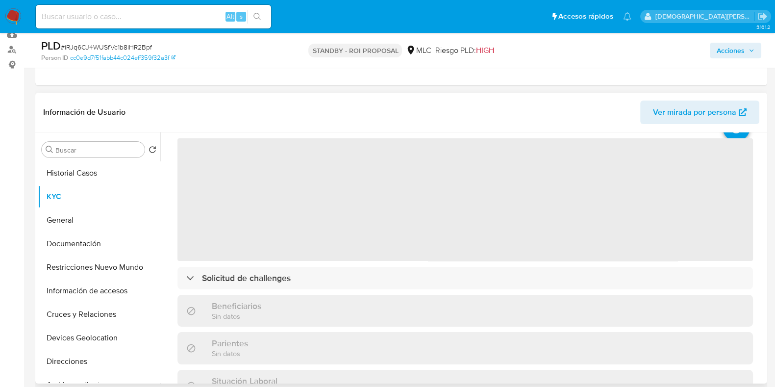
scroll to position [61, 0]
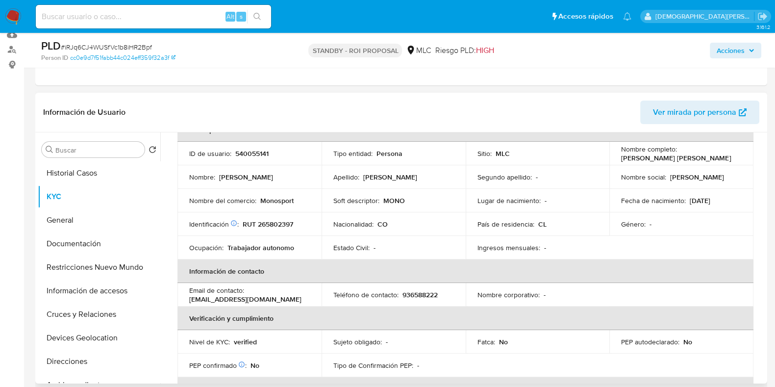
click at [274, 198] on p "Monosport" at bounding box center [276, 200] width 33 height 9
click at [265, 297] on p "victoribanez1010@gmail.com" at bounding box center [245, 299] width 112 height 9
click at [301, 297] on div "Email de contacto : victoribanez1010@gmail.com" at bounding box center [249, 295] width 121 height 18
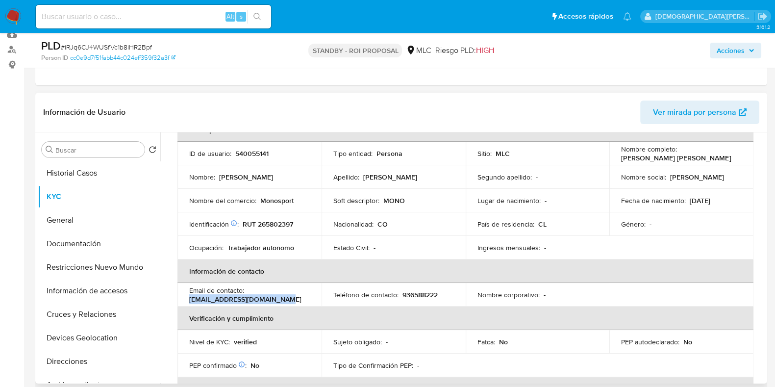
drag, startPoint x: 293, startPoint y: 298, endPoint x: 183, endPoint y: 299, distance: 109.8
click at [183, 299] on td "Email de contacto : victoribanez1010@gmail.com" at bounding box center [249, 295] width 144 height 24
click at [421, 295] on p "936588222" at bounding box center [419, 294] width 35 height 9
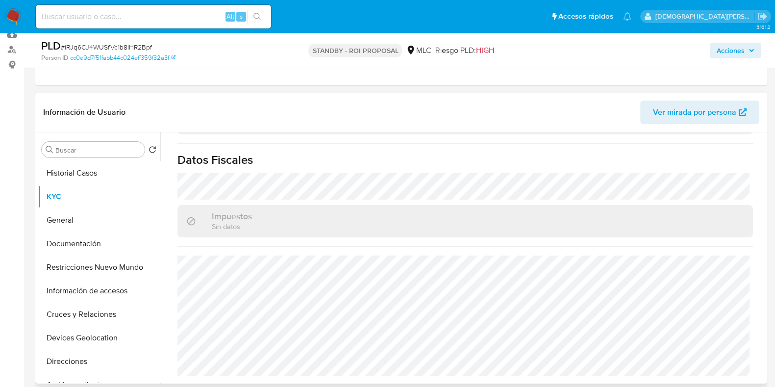
scroll to position [112, 0]
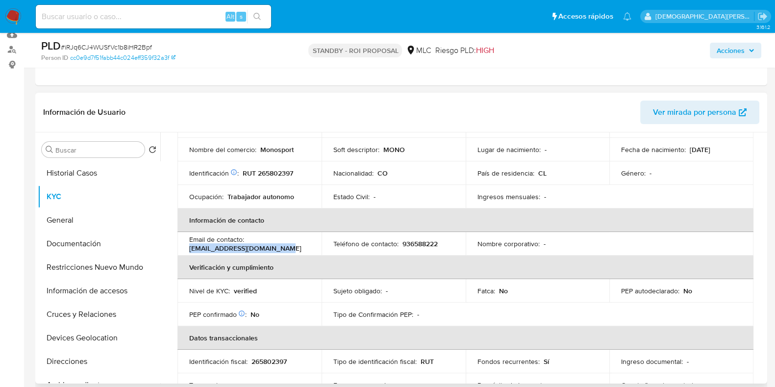
drag, startPoint x: 281, startPoint y: 247, endPoint x: 184, endPoint y: 247, distance: 97.0
click at [184, 247] on td "Email de contacto : victoribanez1010@gmail.com" at bounding box center [249, 244] width 144 height 24
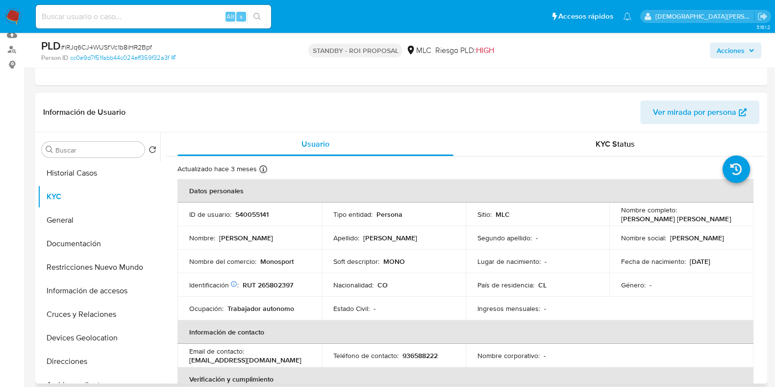
click at [277, 263] on p "Monosport" at bounding box center [276, 261] width 33 height 9
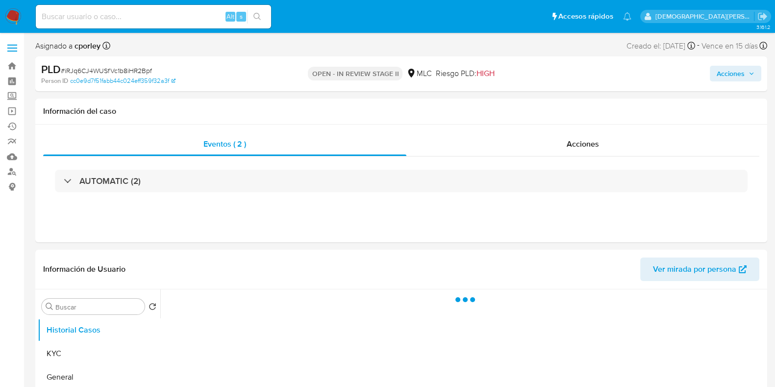
click at [733, 74] on span "Acciones" at bounding box center [730, 74] width 28 height 16
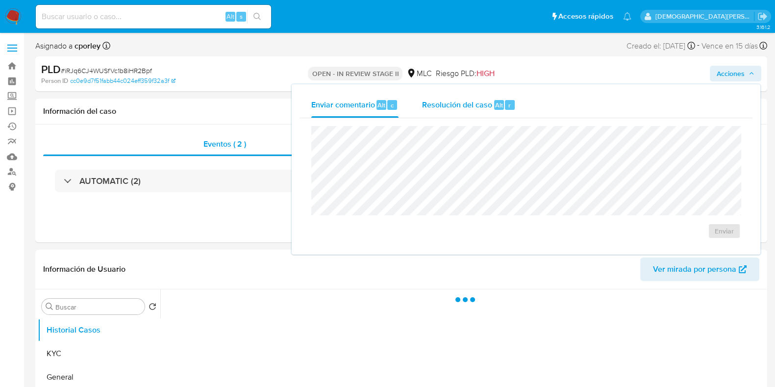
select select "10"
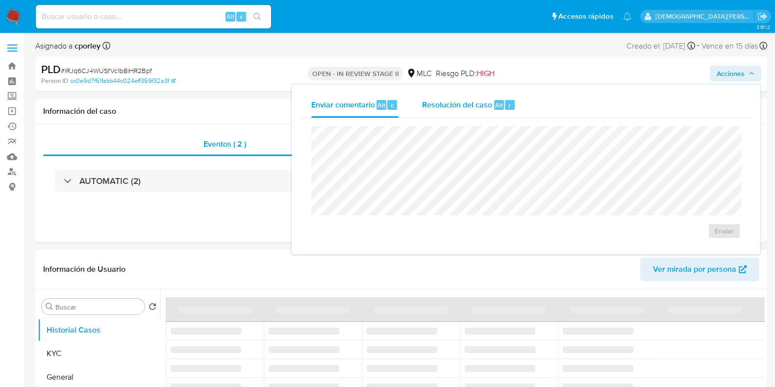
click at [430, 105] on span "Resolución del caso" at bounding box center [457, 104] width 70 height 11
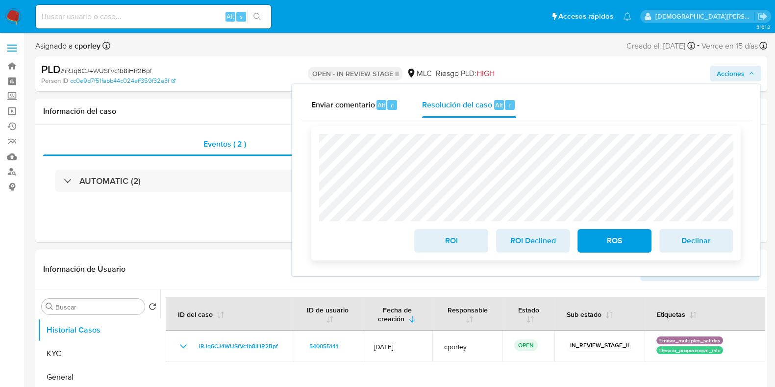
click at [446, 246] on span "ROI" at bounding box center [451, 241] width 48 height 22
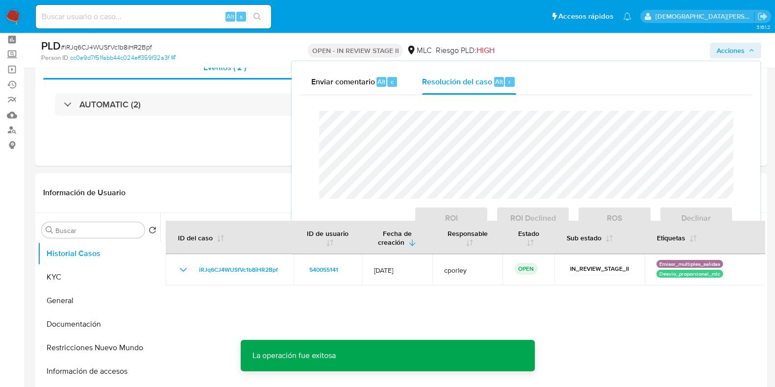
scroll to position [61, 0]
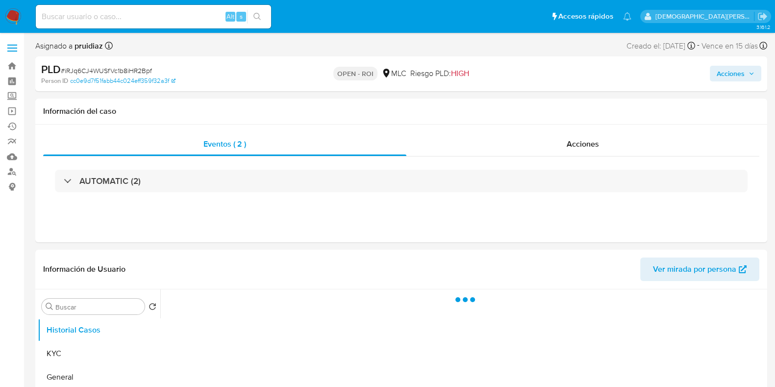
select select "10"
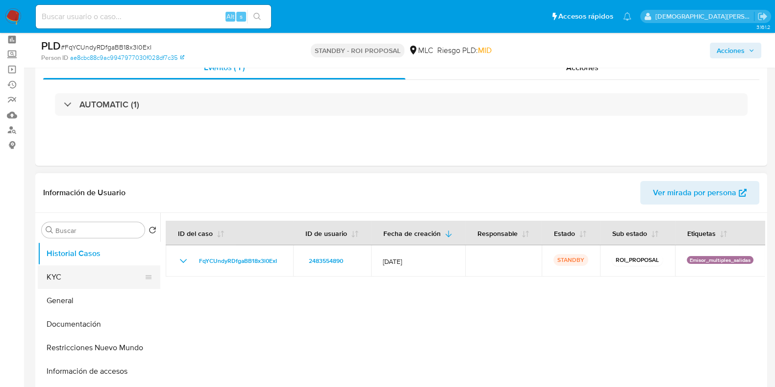
scroll to position [61, 0]
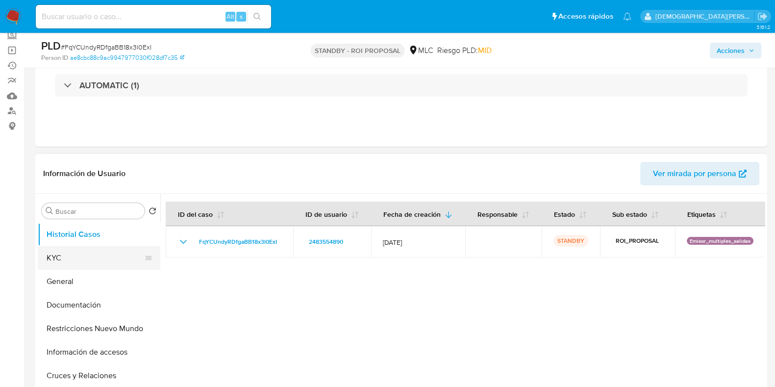
drag, startPoint x: 78, startPoint y: 258, endPoint x: 99, endPoint y: 248, distance: 23.2
click at [78, 258] on button "KYC" at bounding box center [95, 258] width 115 height 24
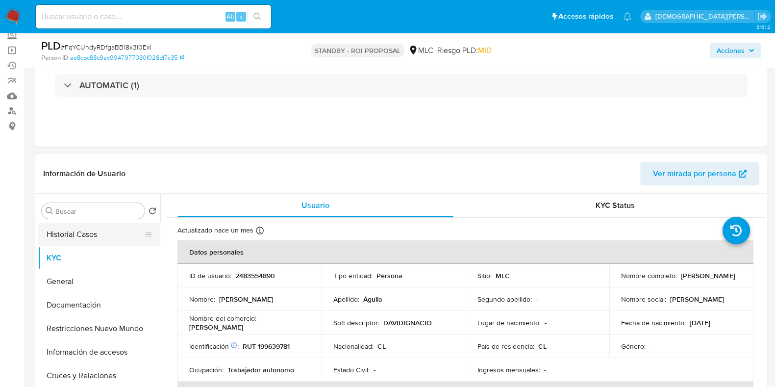
click at [79, 237] on button "Historial Casos" at bounding box center [95, 234] width 115 height 24
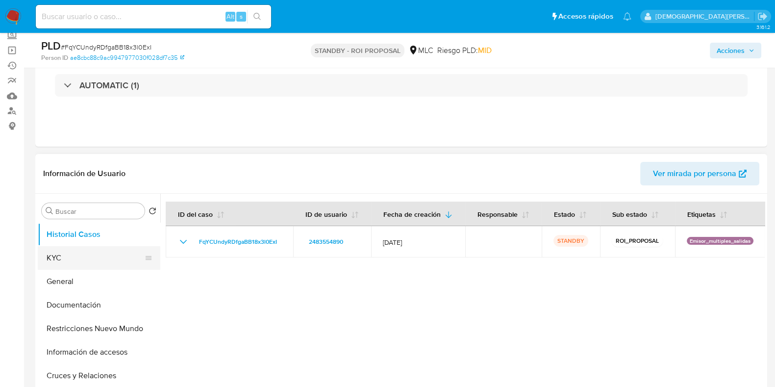
click at [86, 258] on button "KYC" at bounding box center [95, 258] width 115 height 24
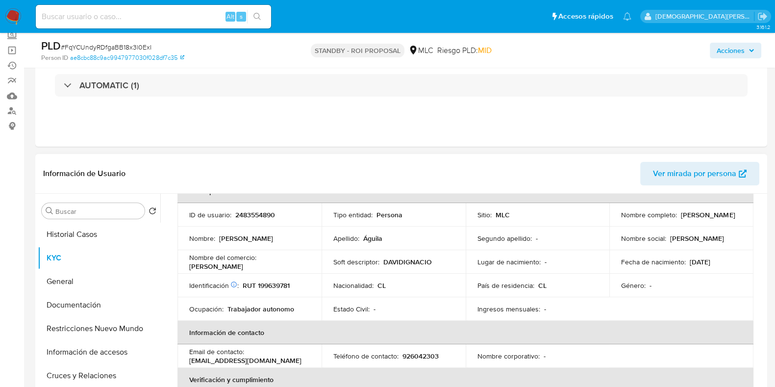
click at [282, 283] on p "RUT 199639781" at bounding box center [266, 285] width 47 height 9
copy p "199639781"
click at [256, 211] on p "2483554890" at bounding box center [255, 214] width 40 height 9
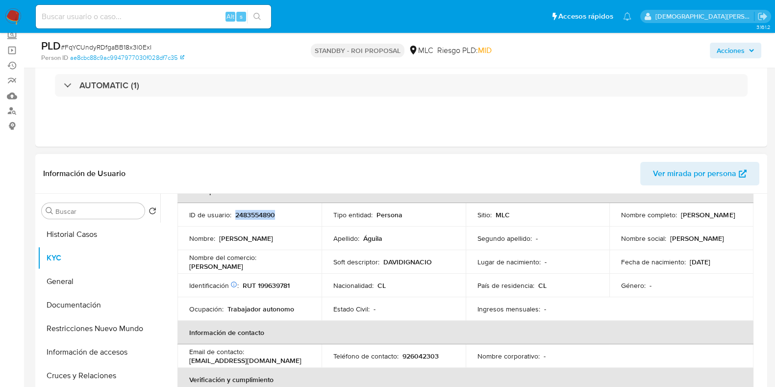
copy p "2483554890"
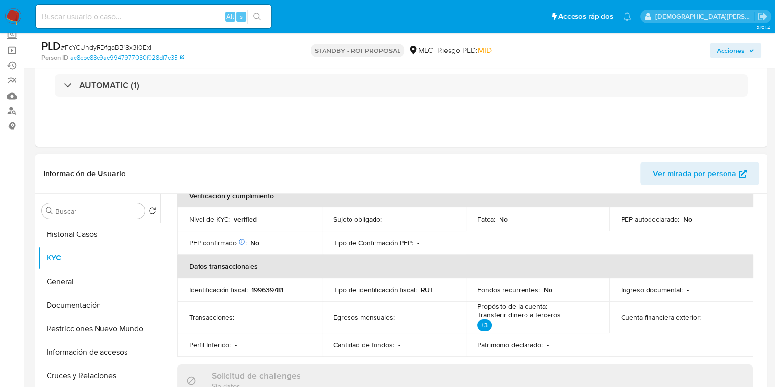
scroll to position [184, 0]
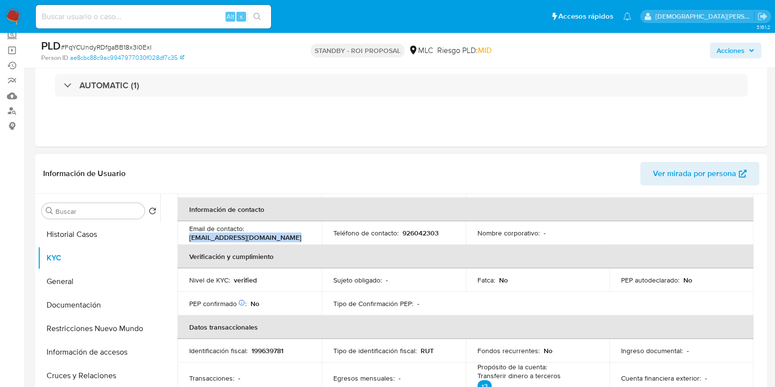
drag, startPoint x: 286, startPoint y: 240, endPoint x: 190, endPoint y: 239, distance: 96.5
click at [190, 239] on div "Email de contacto : davidaguilaillanes@gmail.com" at bounding box center [249, 233] width 121 height 18
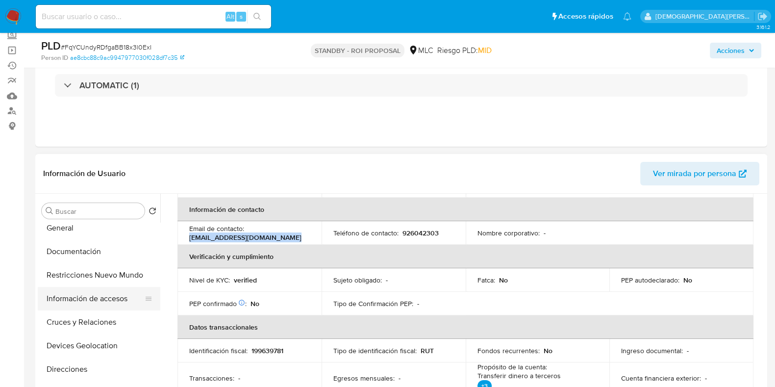
scroll to position [122, 0]
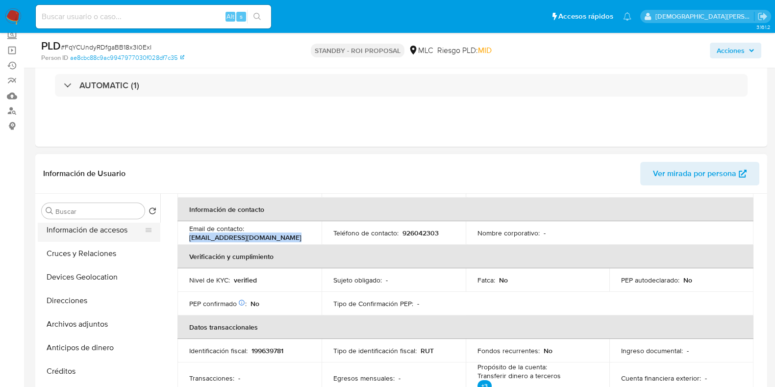
click at [97, 234] on button "Información de accesos" at bounding box center [95, 230] width 115 height 24
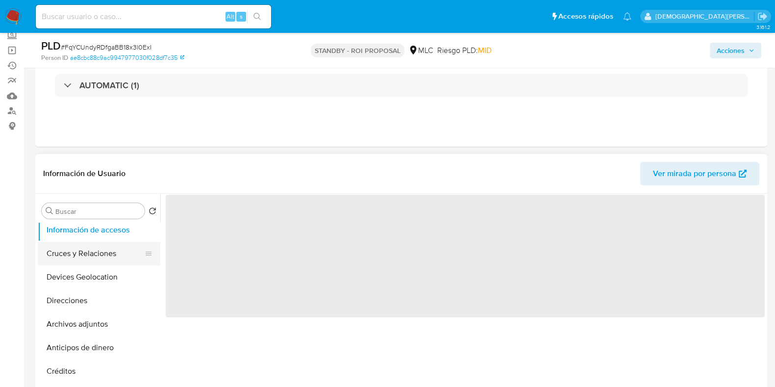
scroll to position [0, 0]
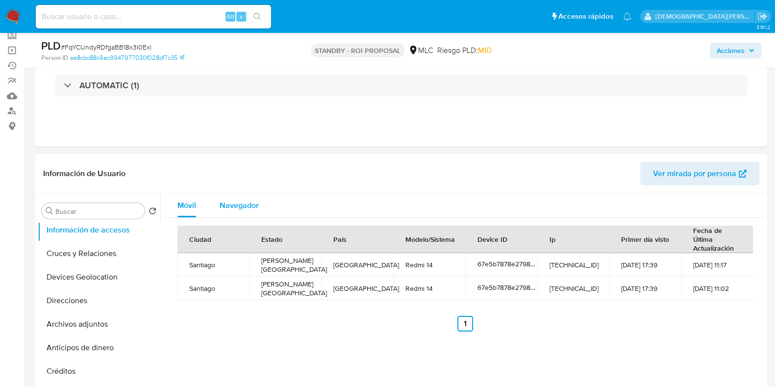
click at [230, 210] on div "Navegador" at bounding box center [239, 206] width 39 height 24
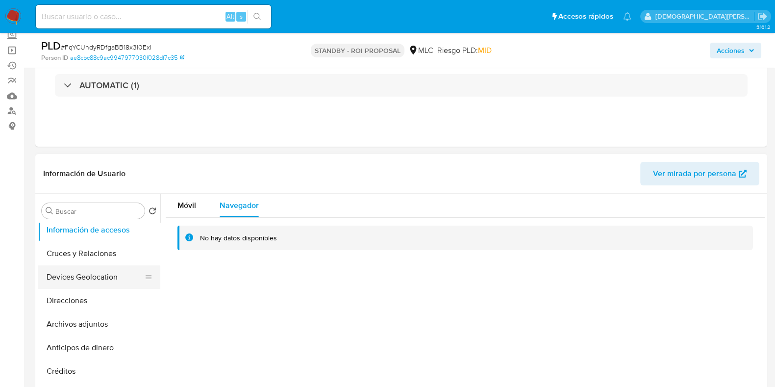
click at [96, 275] on button "Devices Geolocation" at bounding box center [95, 277] width 115 height 24
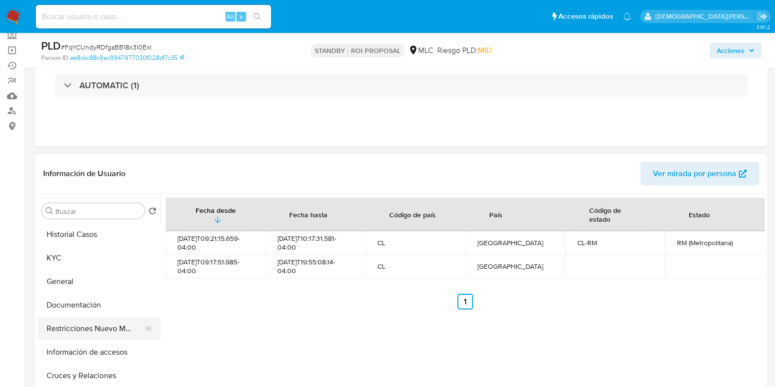
click at [88, 327] on button "Restricciones Nuevo Mundo" at bounding box center [95, 329] width 115 height 24
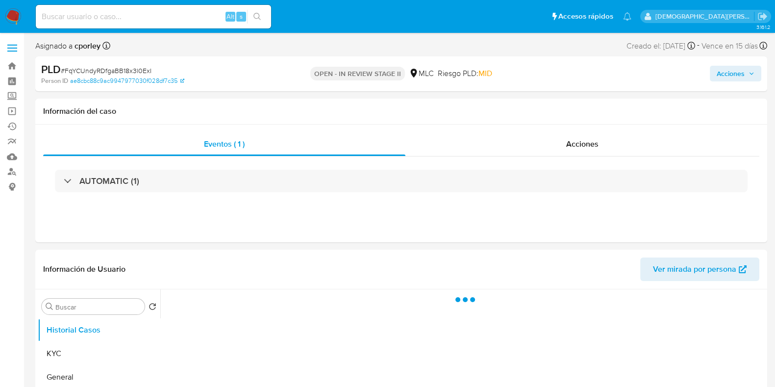
click at [726, 72] on span "Acciones" at bounding box center [730, 74] width 28 height 16
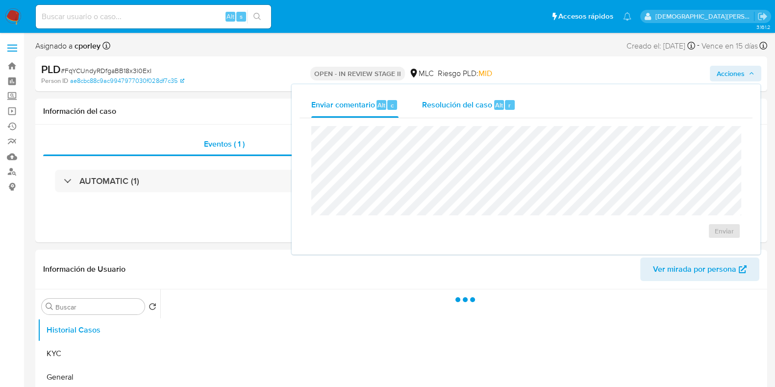
select select "10"
click at [451, 106] on span "Resolución del caso" at bounding box center [457, 104] width 70 height 11
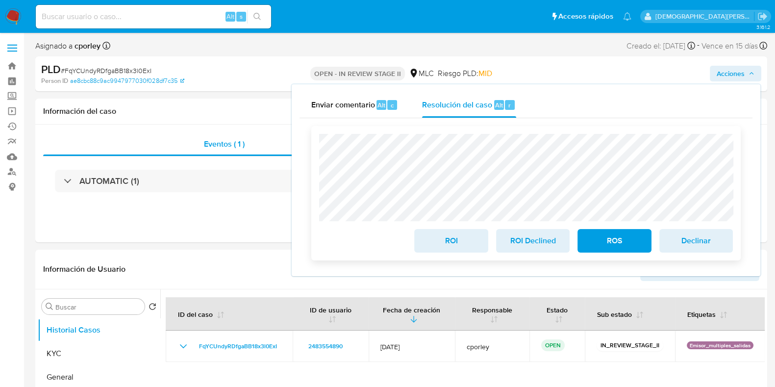
click at [612, 244] on span "ROS" at bounding box center [614, 241] width 48 height 22
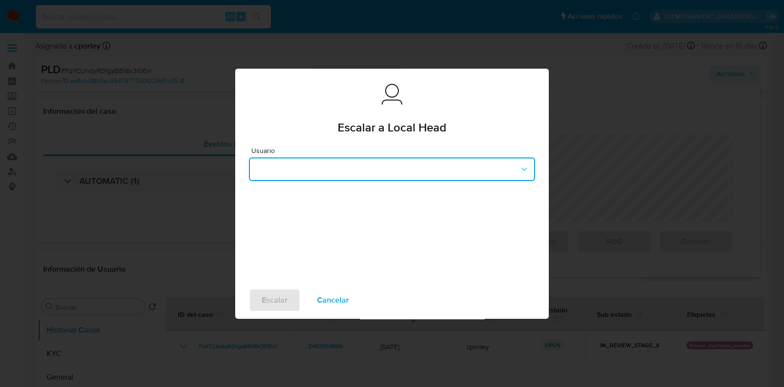
click at [312, 166] on button "button" at bounding box center [392, 169] width 286 height 24
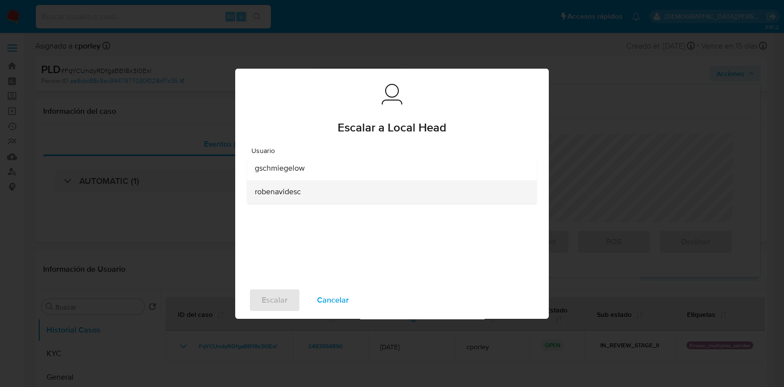
click at [294, 196] on span "robenavidesc" at bounding box center [278, 192] width 46 height 10
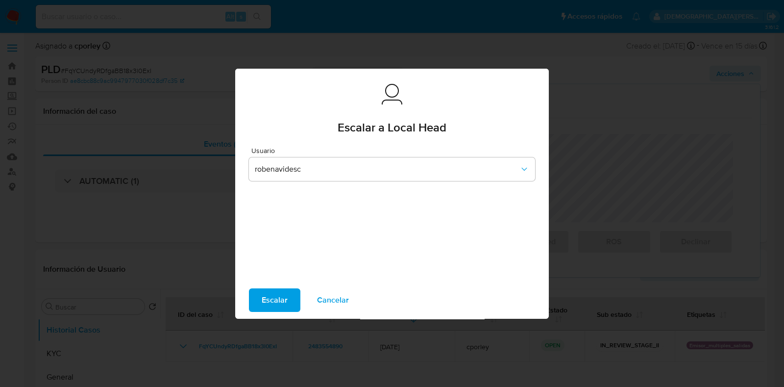
click at [277, 293] on span "Escalar" at bounding box center [275, 300] width 26 height 22
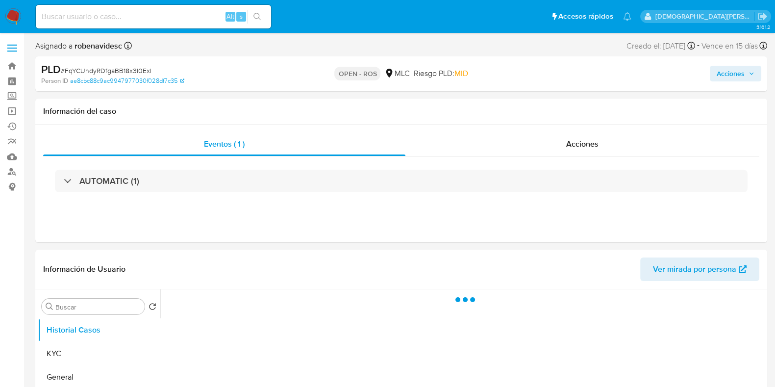
select select "10"
